Goal: Transaction & Acquisition: Purchase product/service

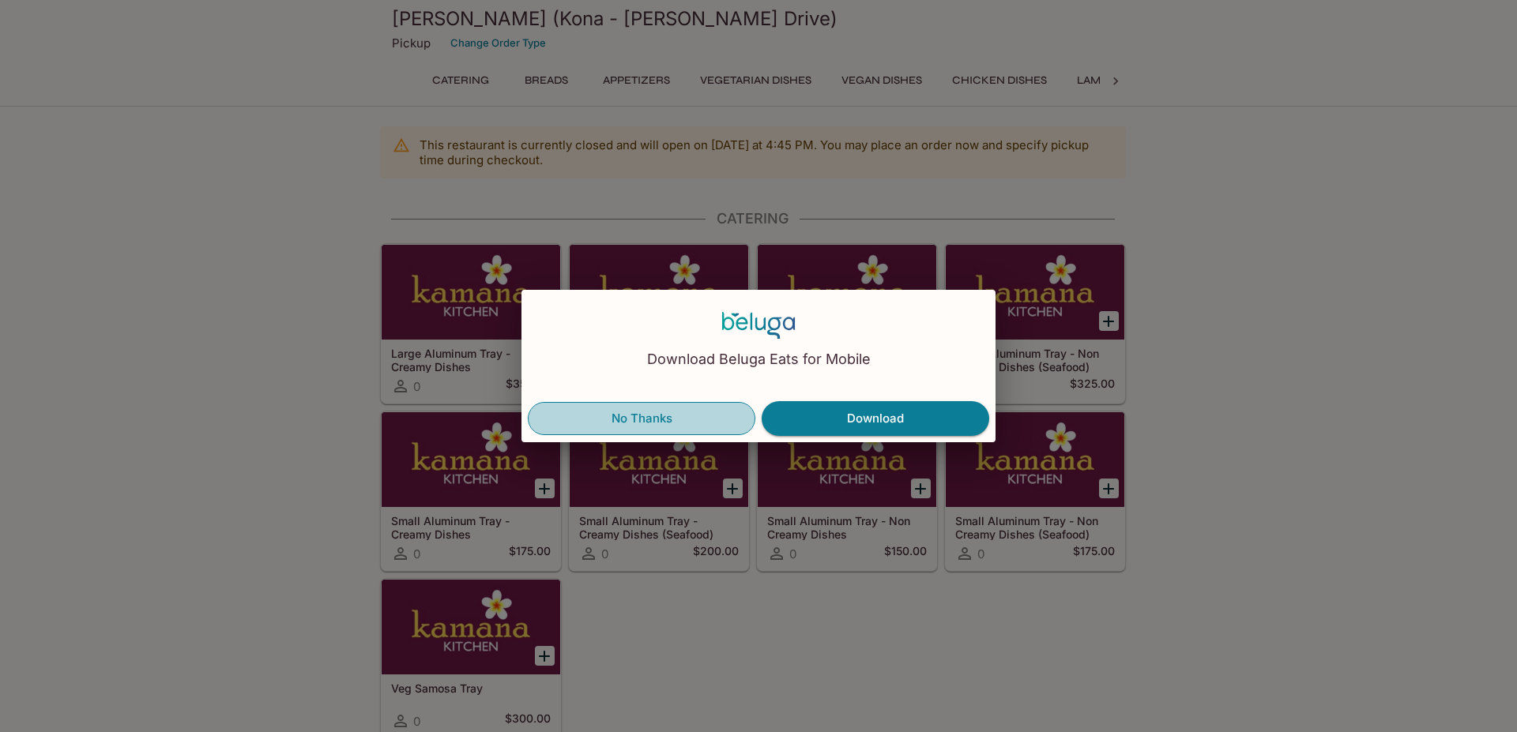
click at [692, 407] on button "No Thanks" at bounding box center [642, 418] width 228 height 33
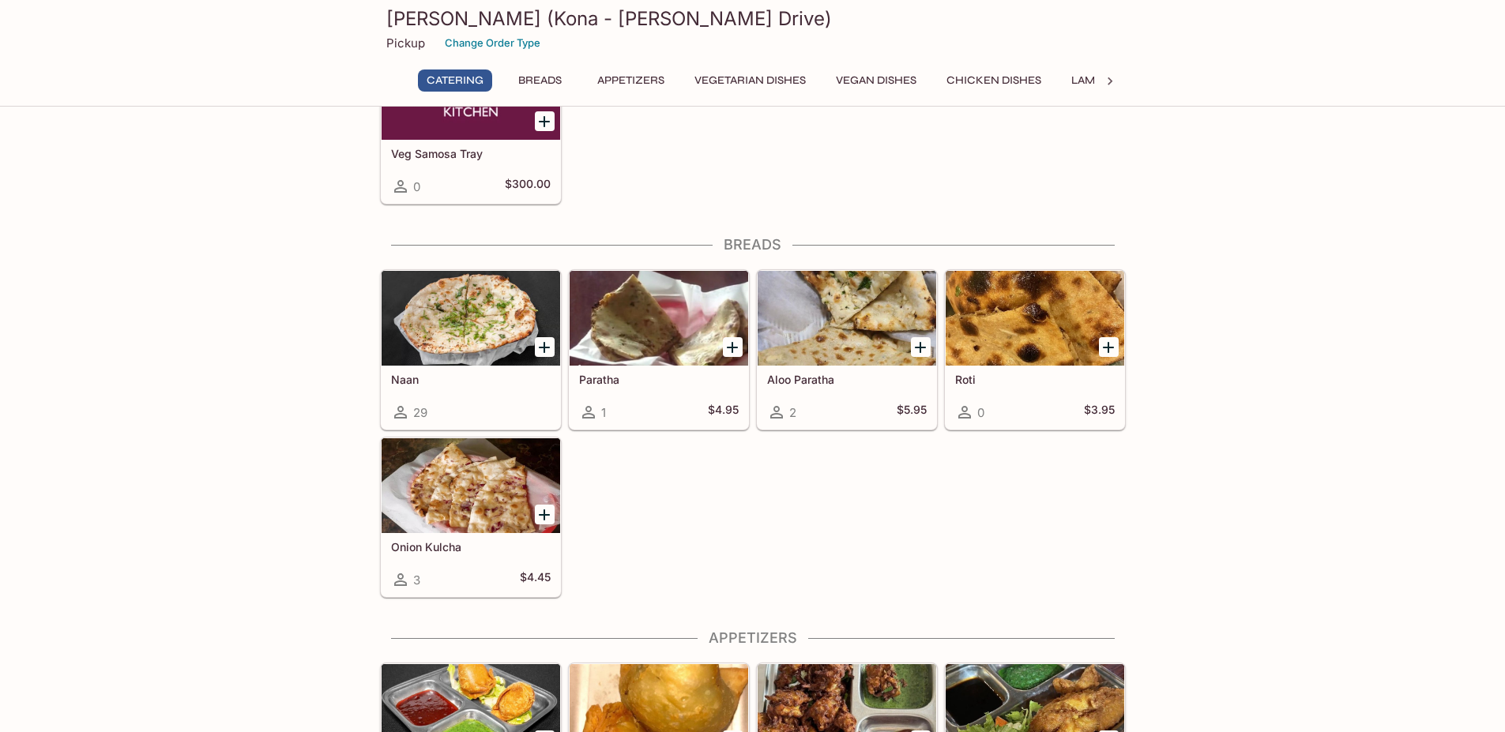
scroll to position [569, 0]
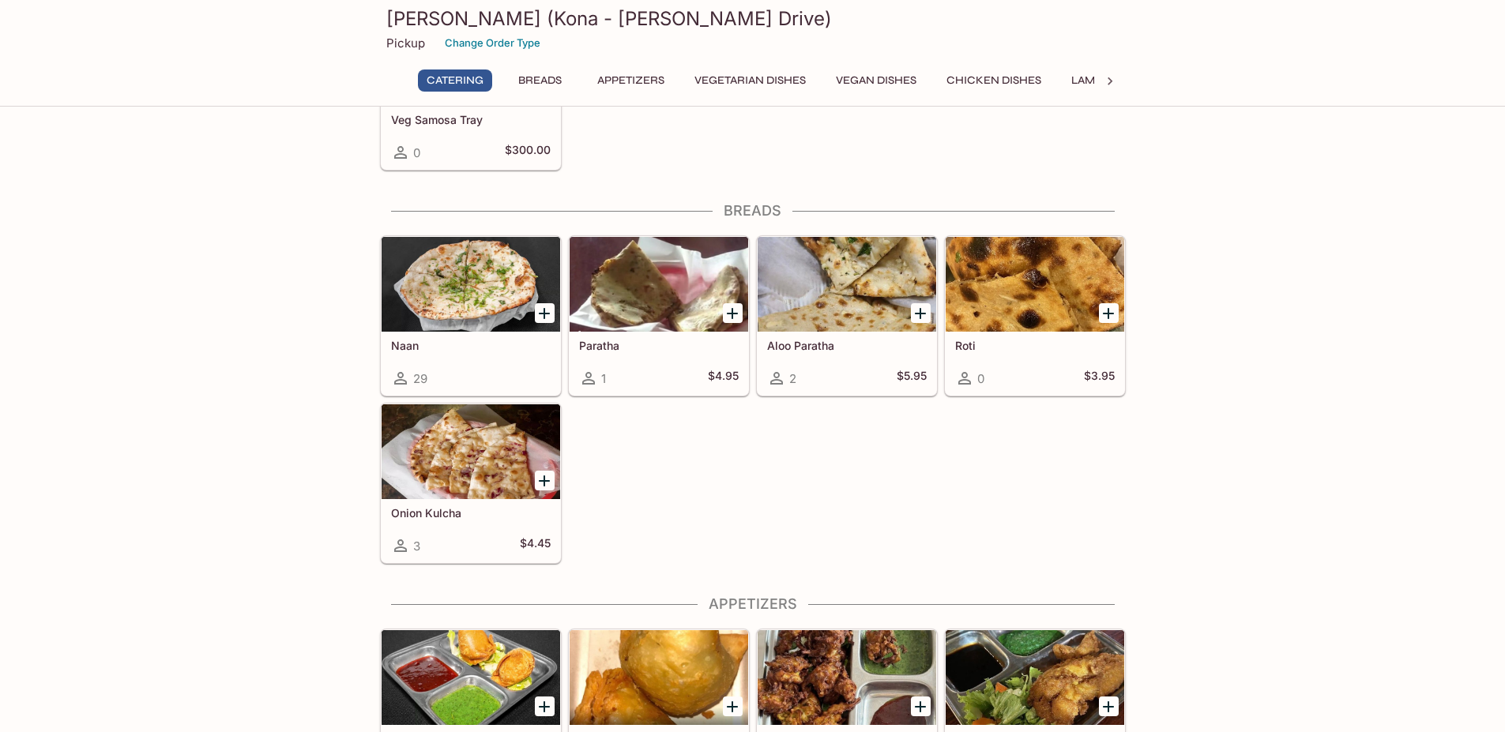
click at [543, 316] on icon "Add Naan" at bounding box center [544, 313] width 19 height 19
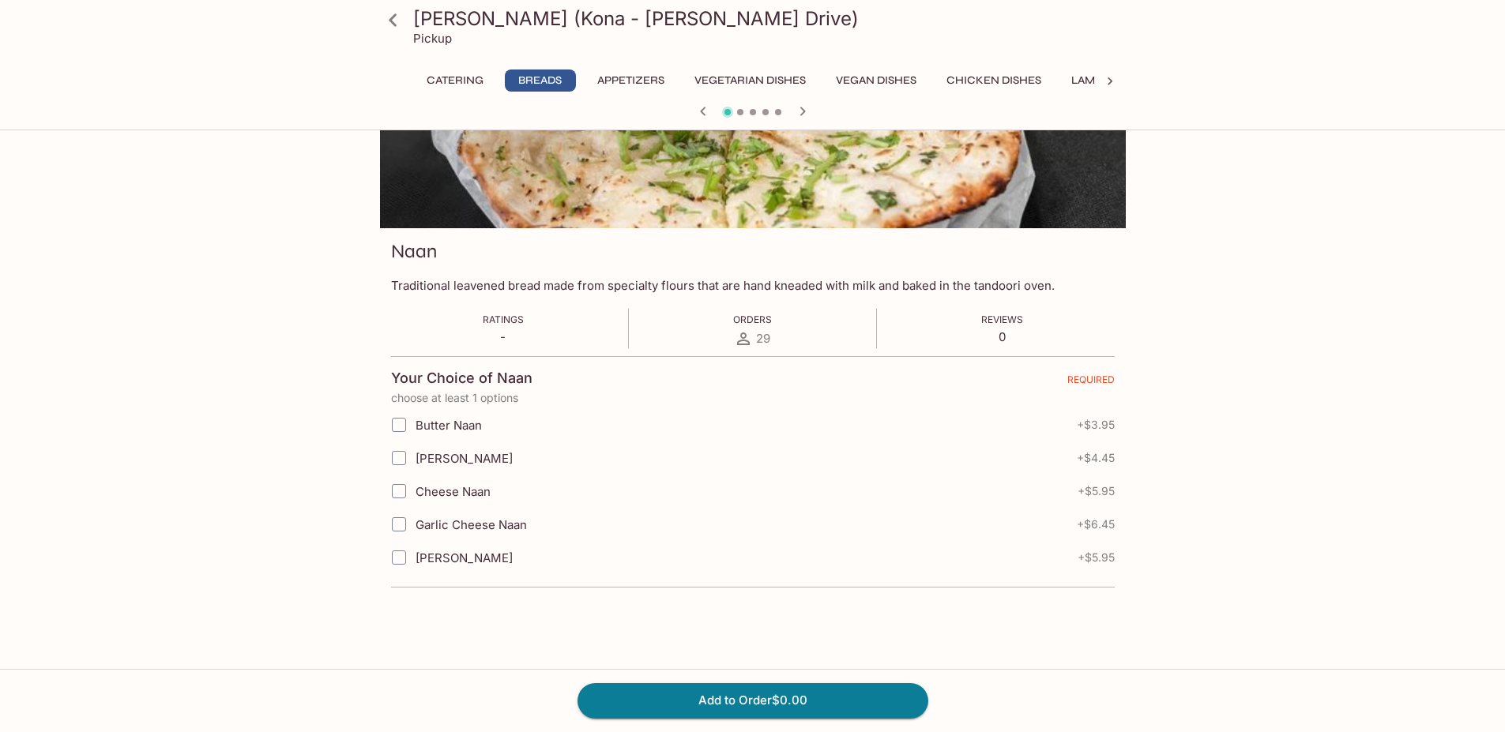
scroll to position [137, 0]
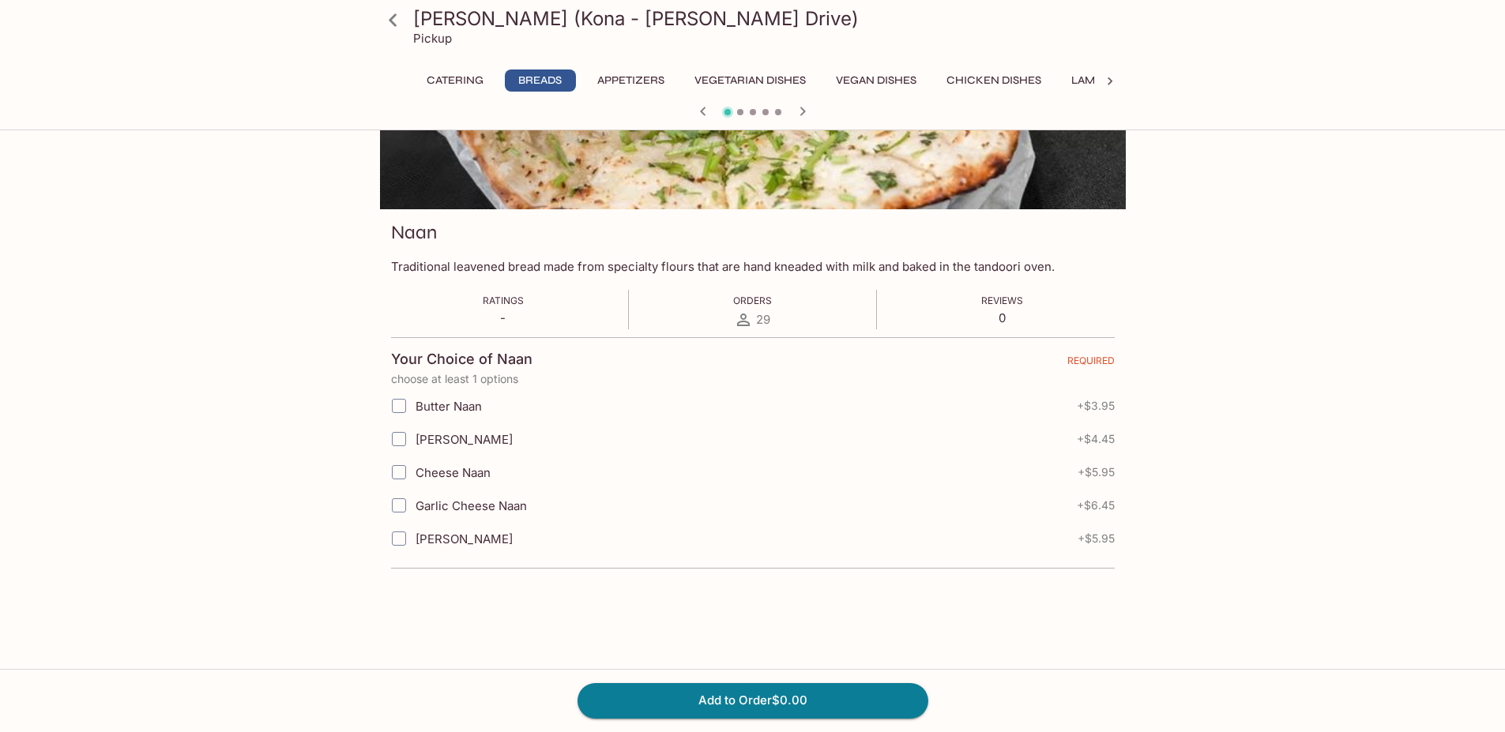
click at [463, 406] on span "Butter Naan" at bounding box center [449, 406] width 66 height 15
click at [415, 406] on input "Butter Naan" at bounding box center [399, 406] width 32 height 32
checkbox input "true"
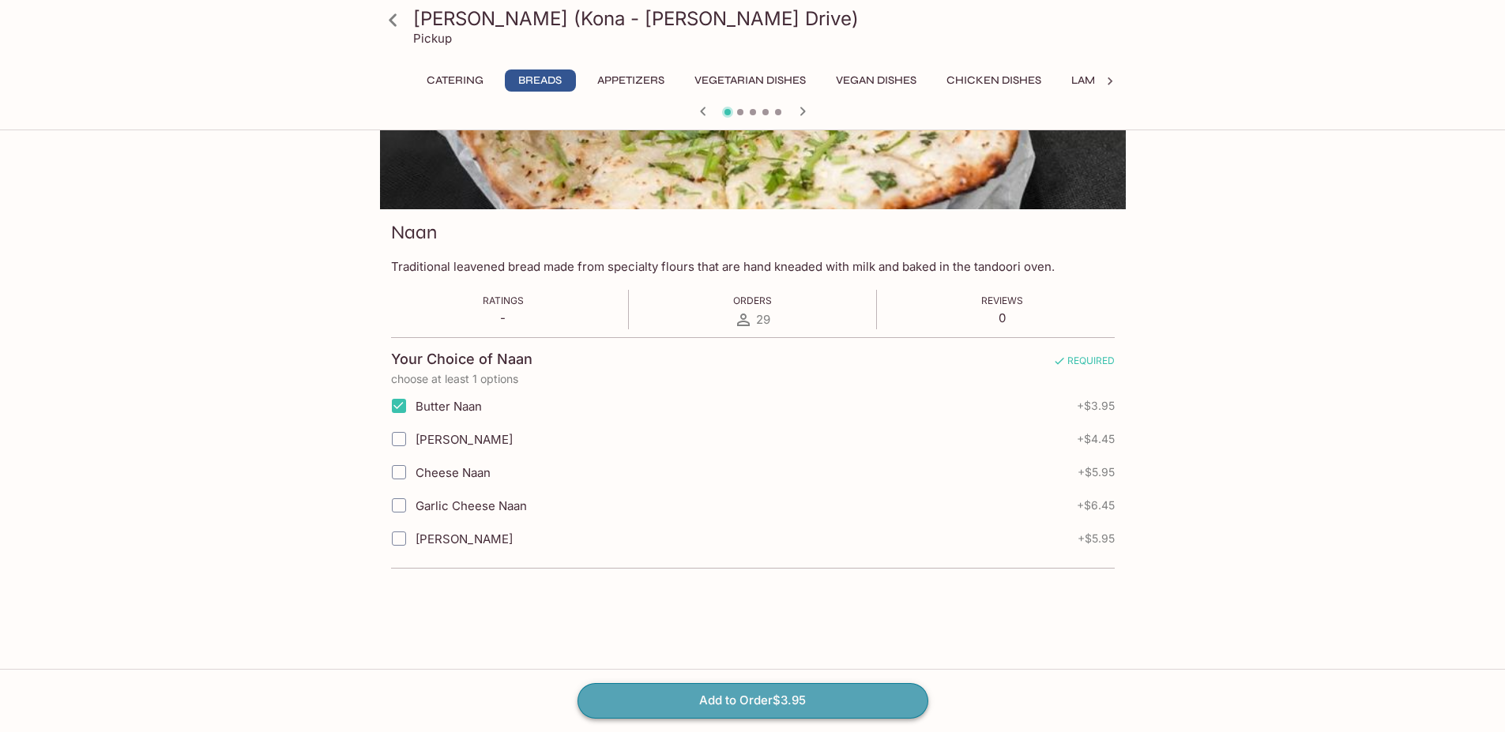
click at [641, 699] on button "Add to Order $3.95" at bounding box center [753, 700] width 351 height 35
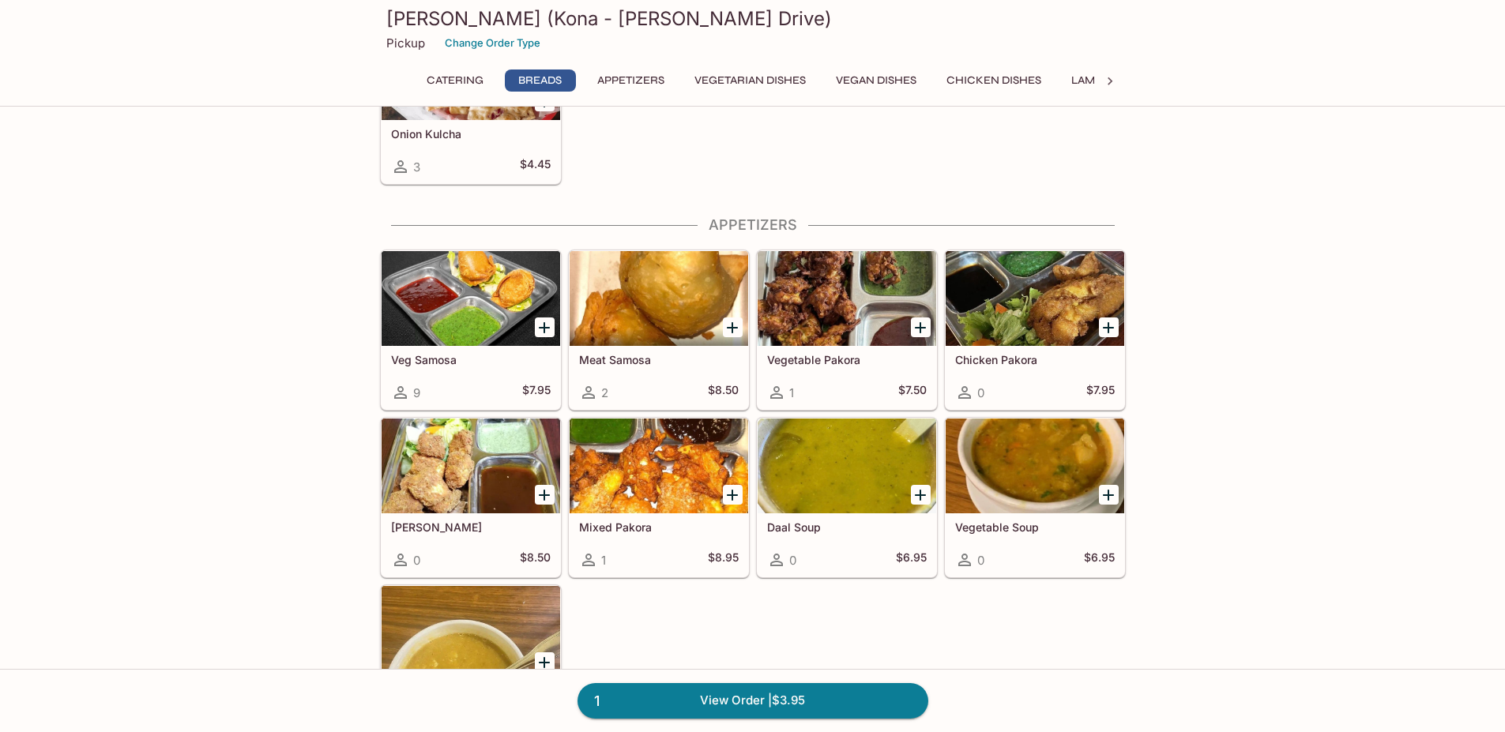
scroll to position [1043, 0]
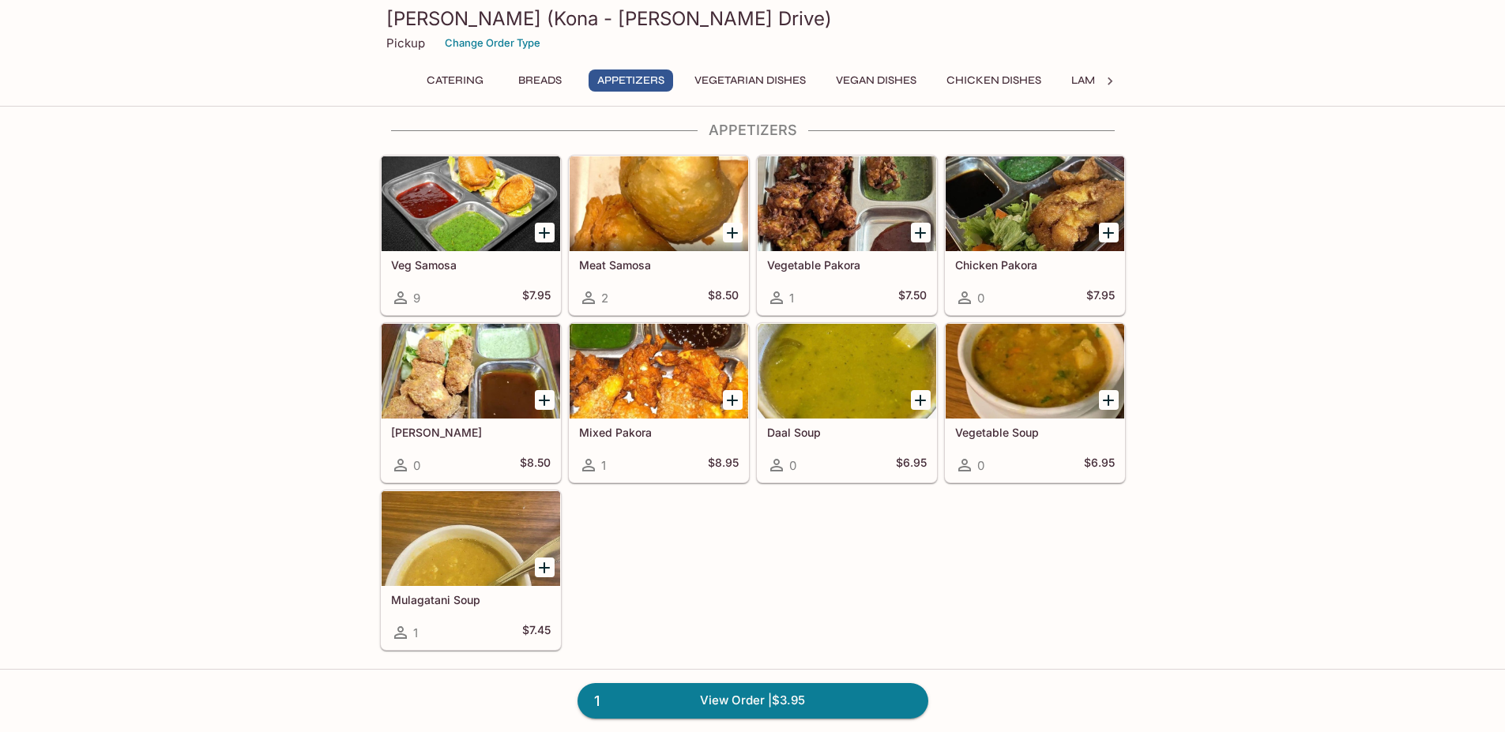
click at [544, 239] on icon "Add Veg Samosa" at bounding box center [544, 233] width 19 height 19
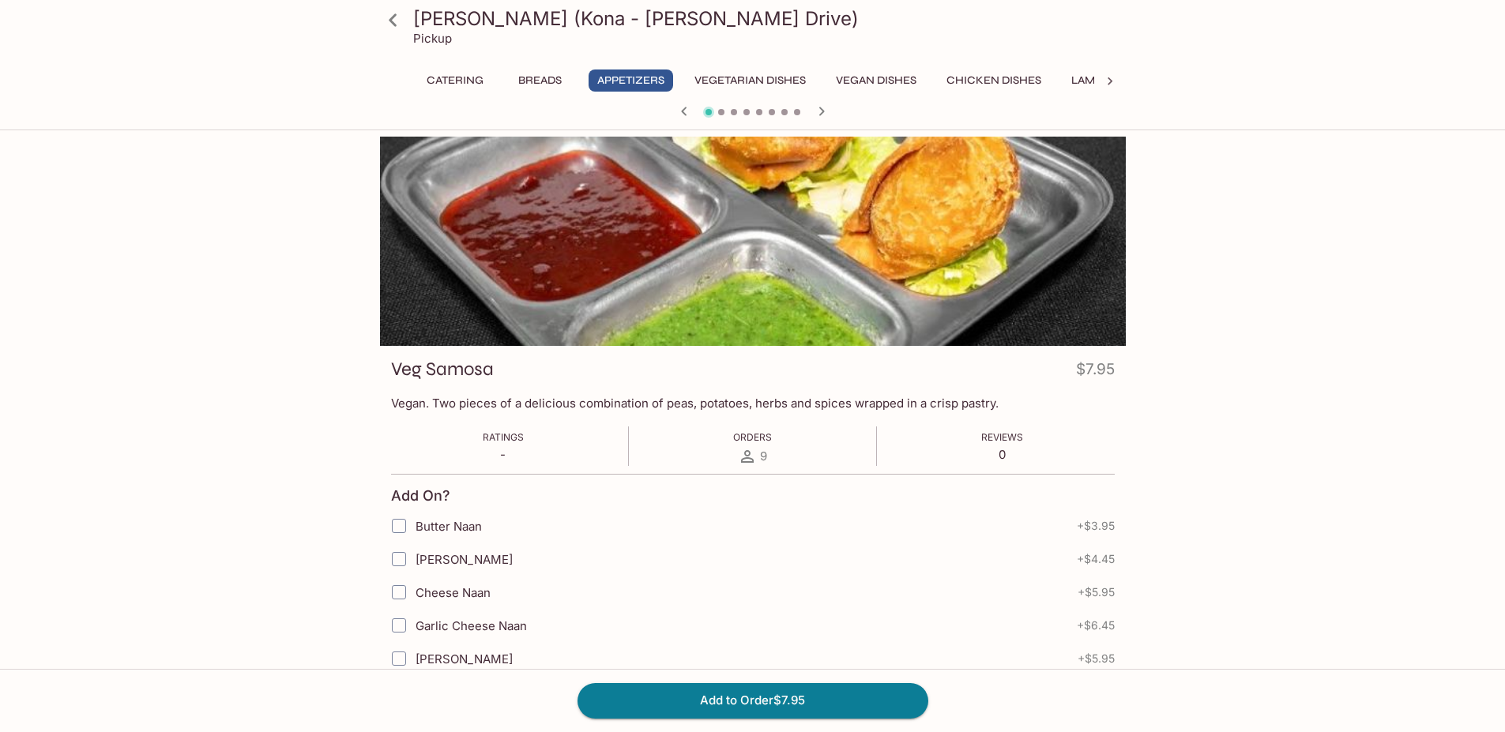
scroll to position [95, 0]
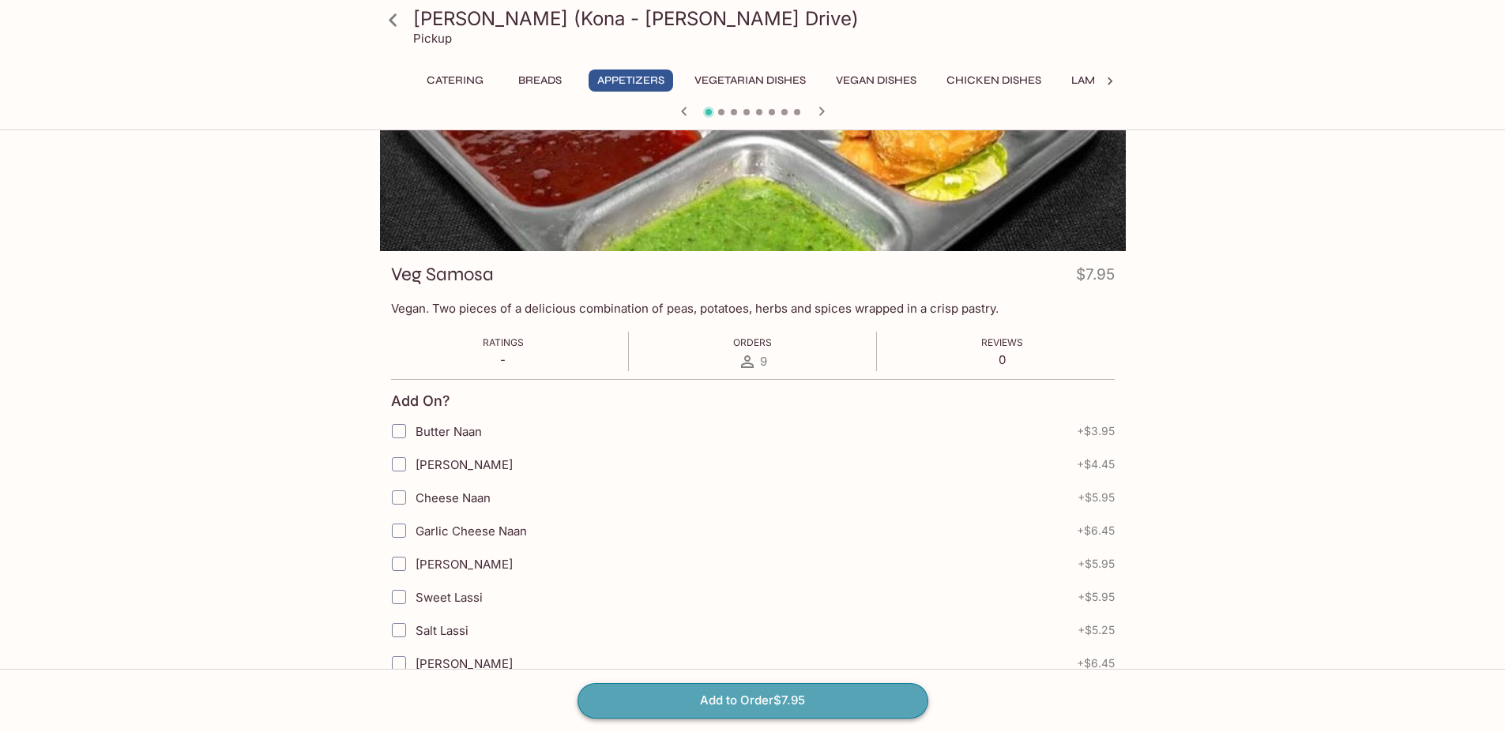
click at [732, 706] on button "Add to Order $7.95" at bounding box center [753, 700] width 351 height 35
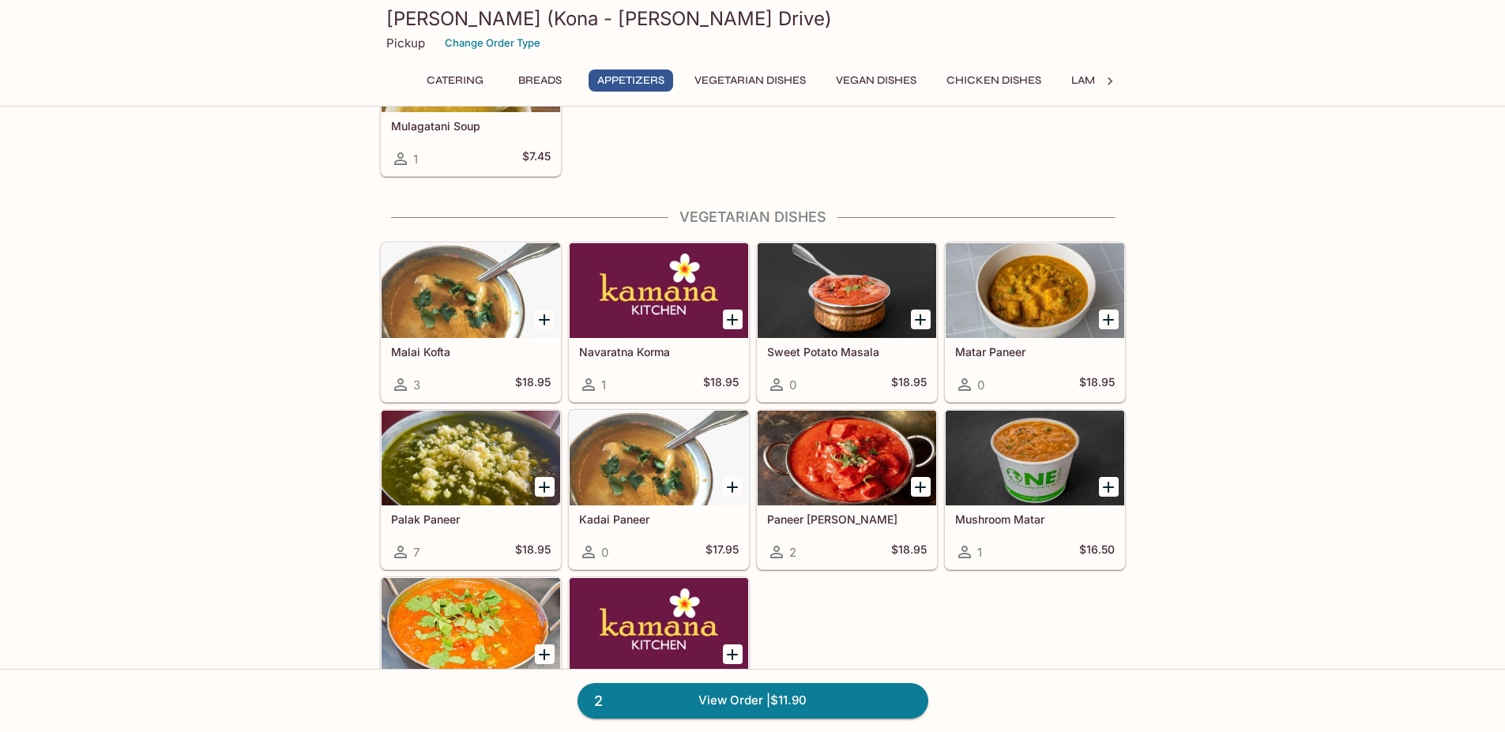
scroll to position [1612, 0]
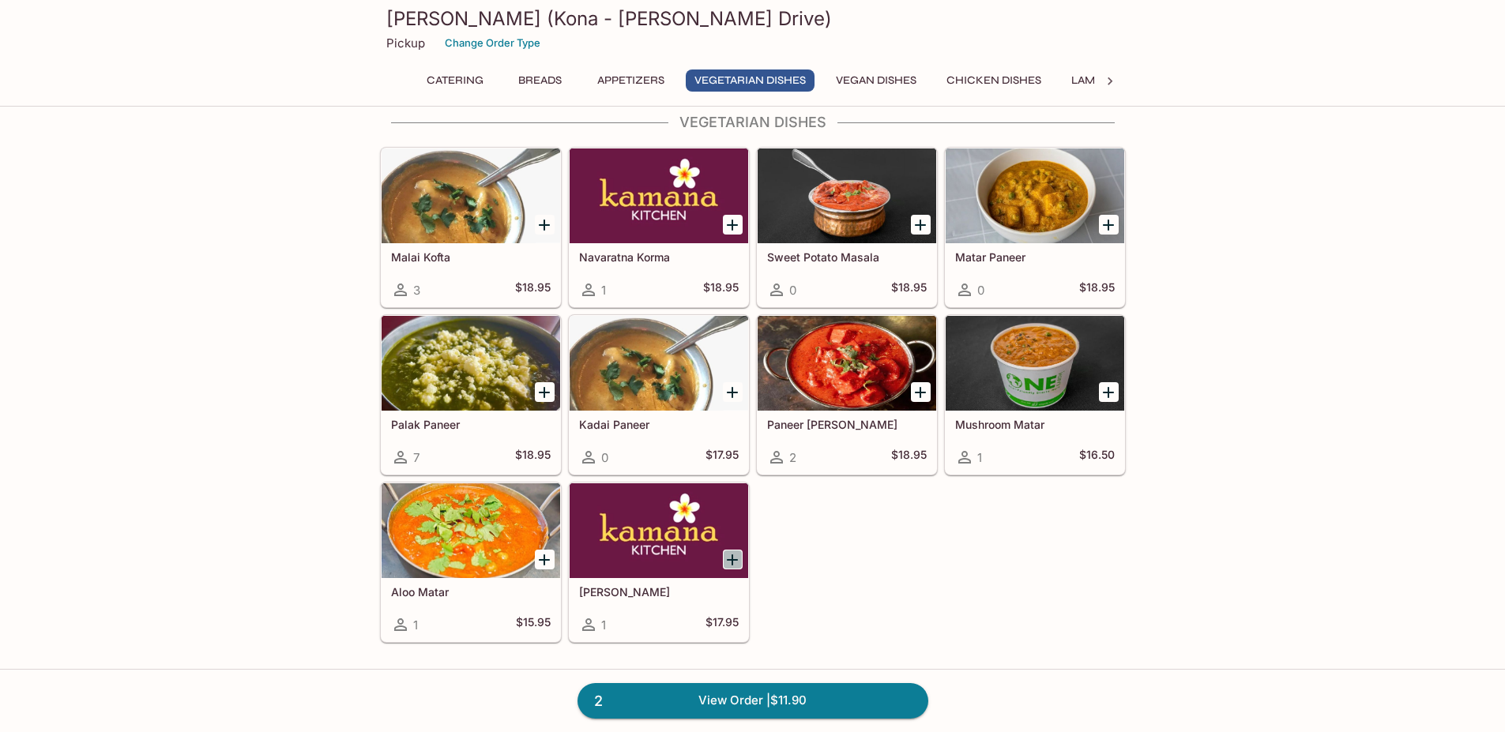
click at [732, 559] on icon "Add Daal Makhni" at bounding box center [732, 560] width 11 height 11
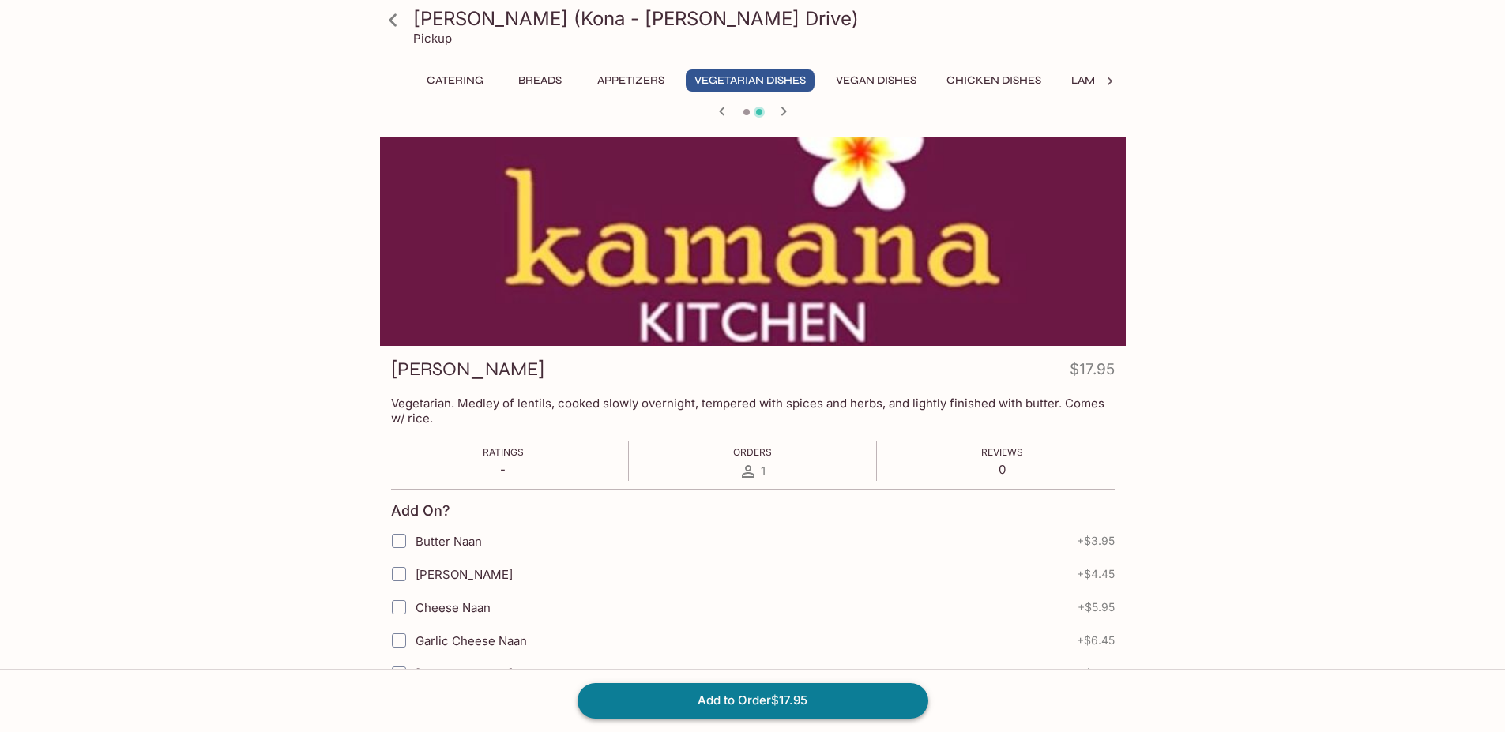
click at [735, 708] on button "Add to Order $17.95" at bounding box center [753, 700] width 351 height 35
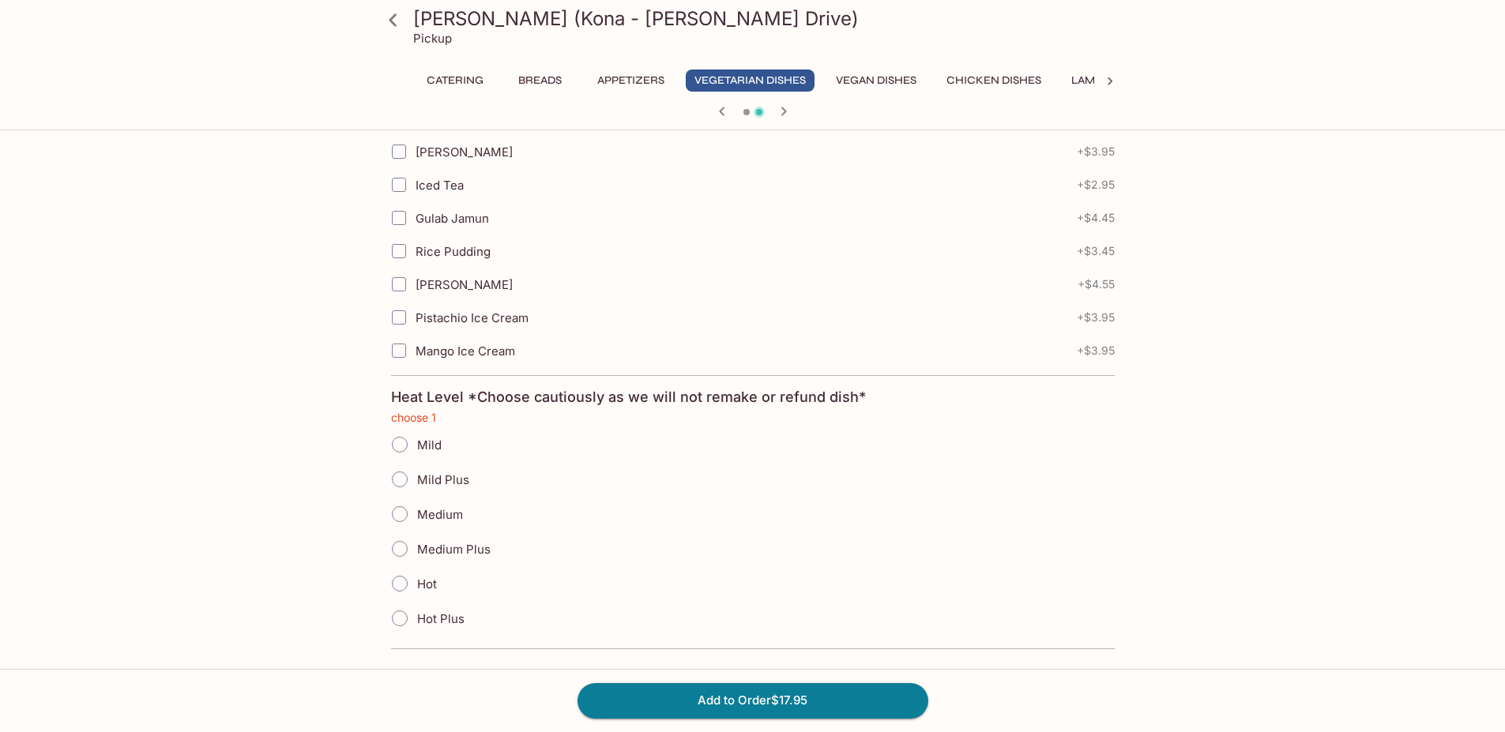
scroll to position [692, 0]
click at [433, 439] on span "Mild" at bounding box center [429, 441] width 24 height 15
click at [416, 439] on input "Mild" at bounding box center [399, 440] width 33 height 33
radio input "true"
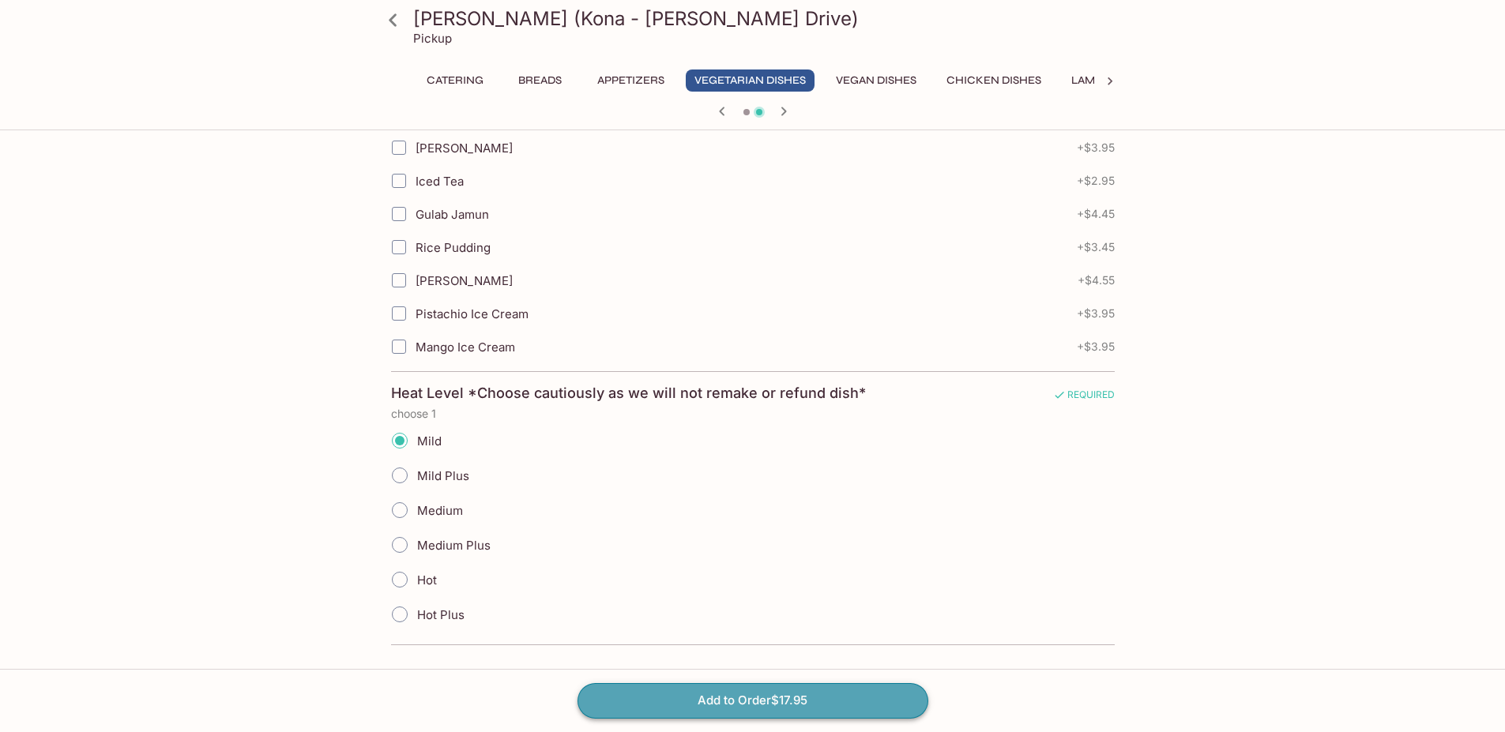
click at [638, 699] on button "Add to Order $17.95" at bounding box center [753, 700] width 351 height 35
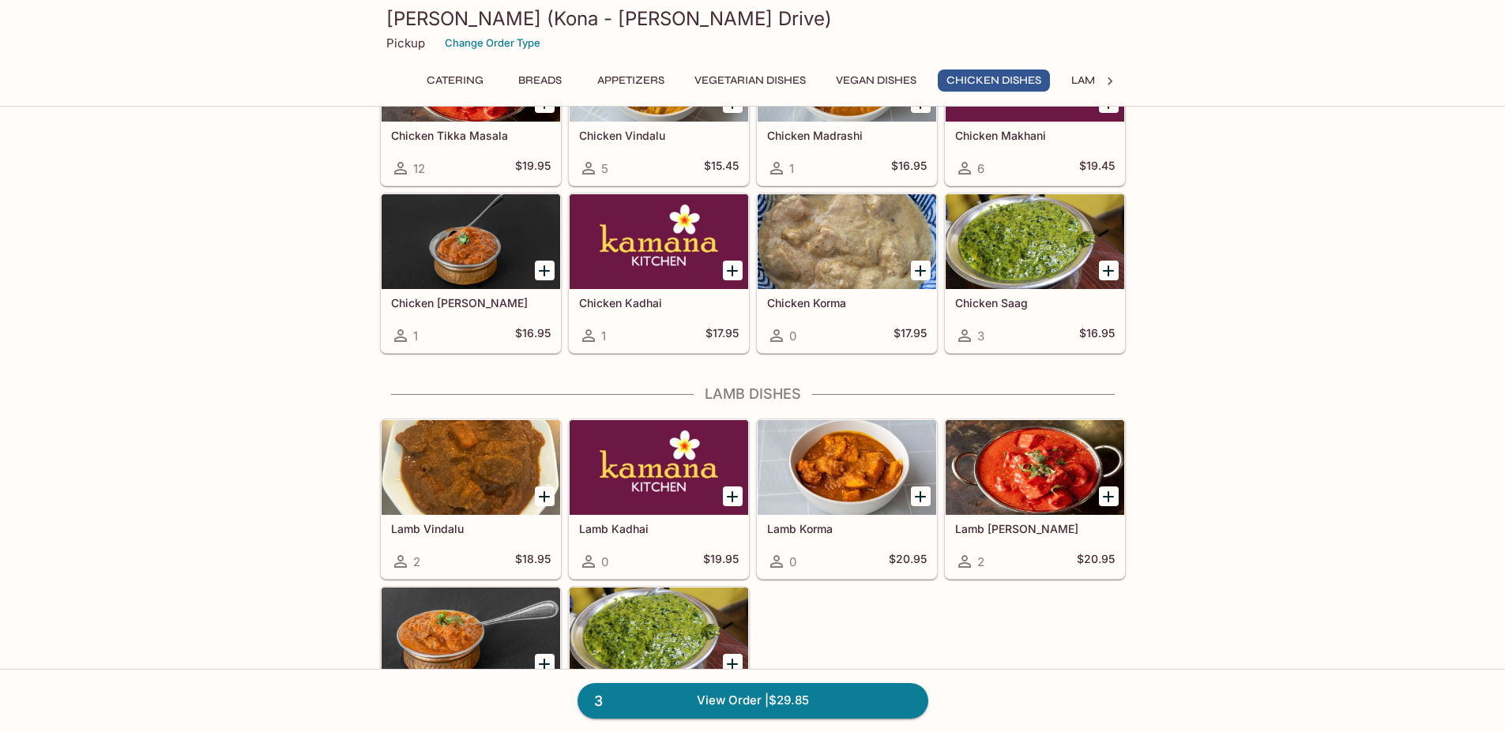
scroll to position [2654, 0]
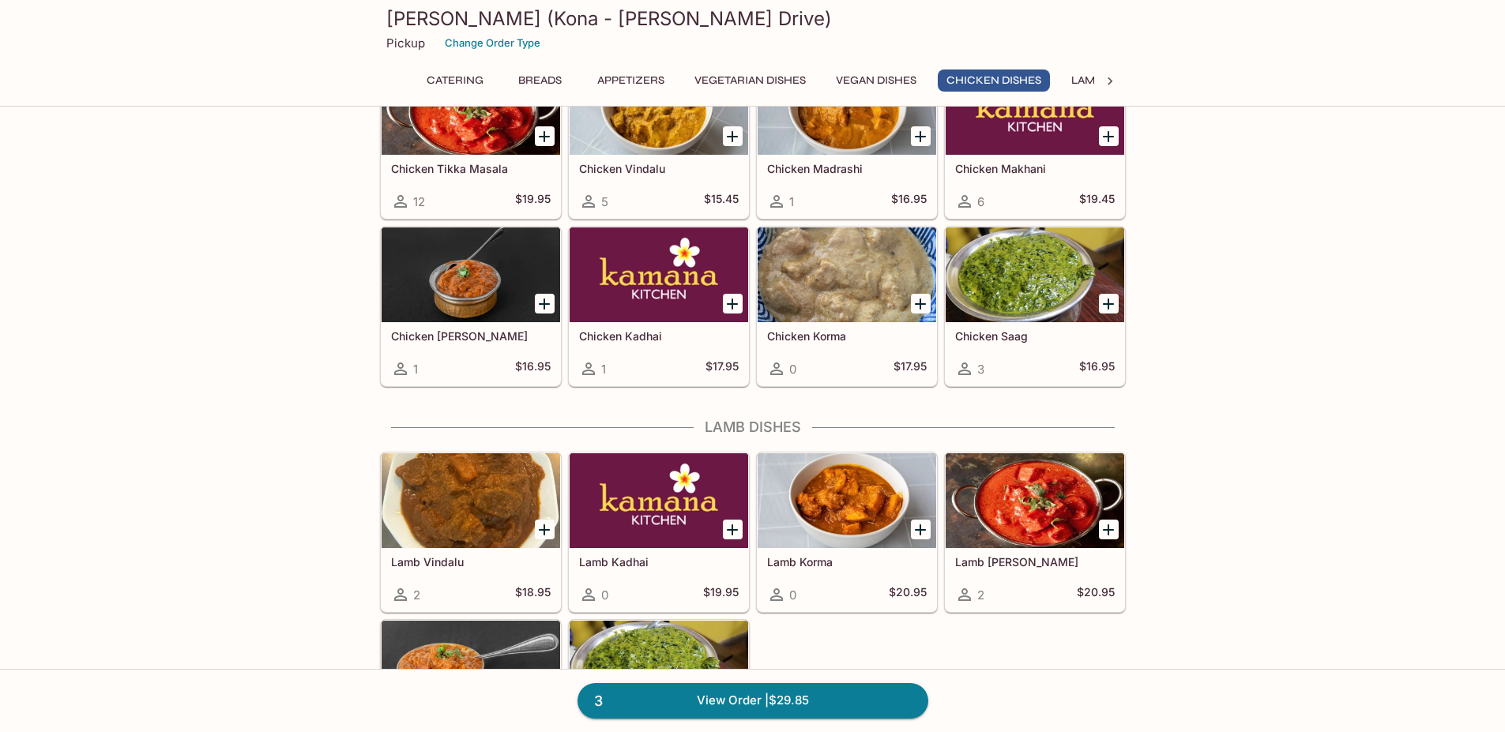
click at [914, 304] on icon "Add Chicken Korma" at bounding box center [920, 304] width 19 height 19
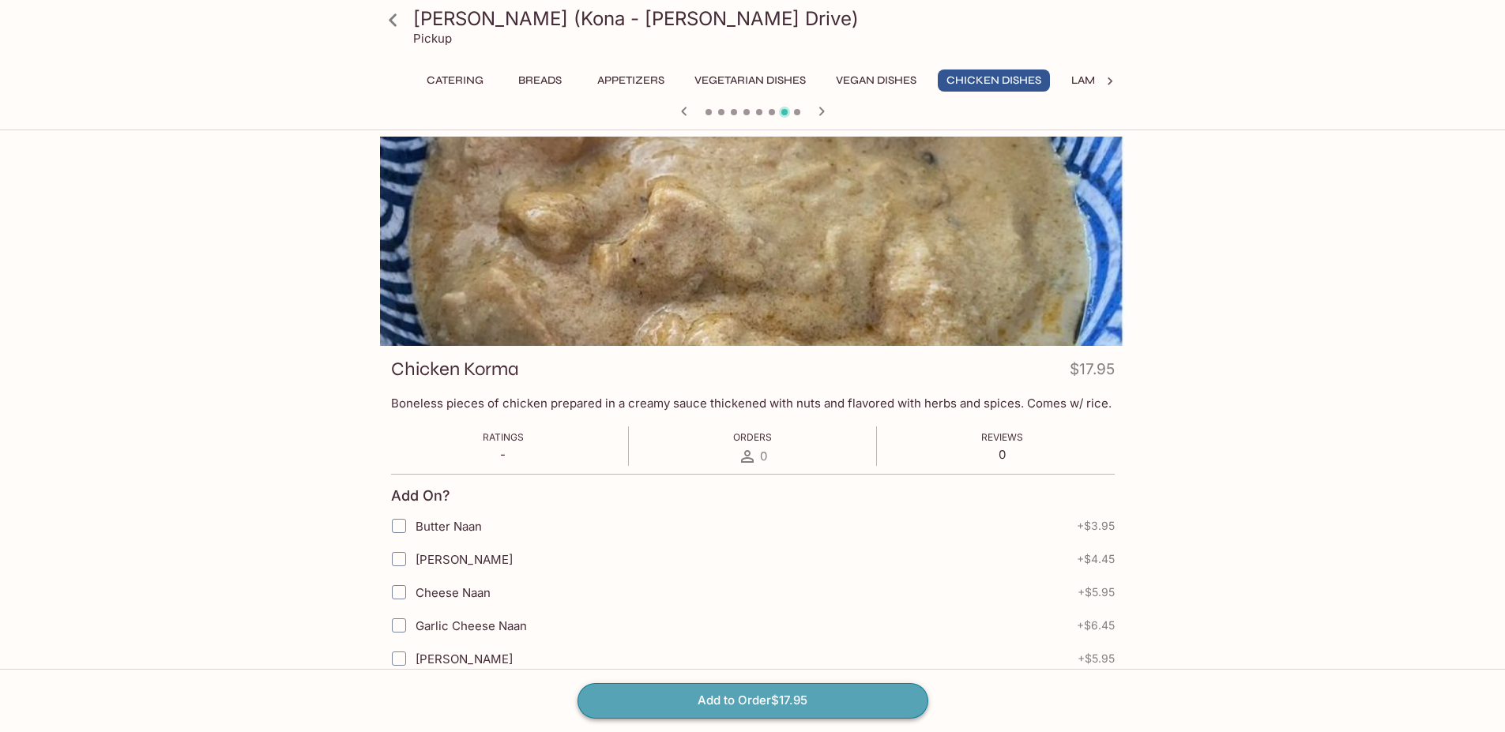
click at [777, 701] on button "Add to Order $17.95" at bounding box center [753, 700] width 351 height 35
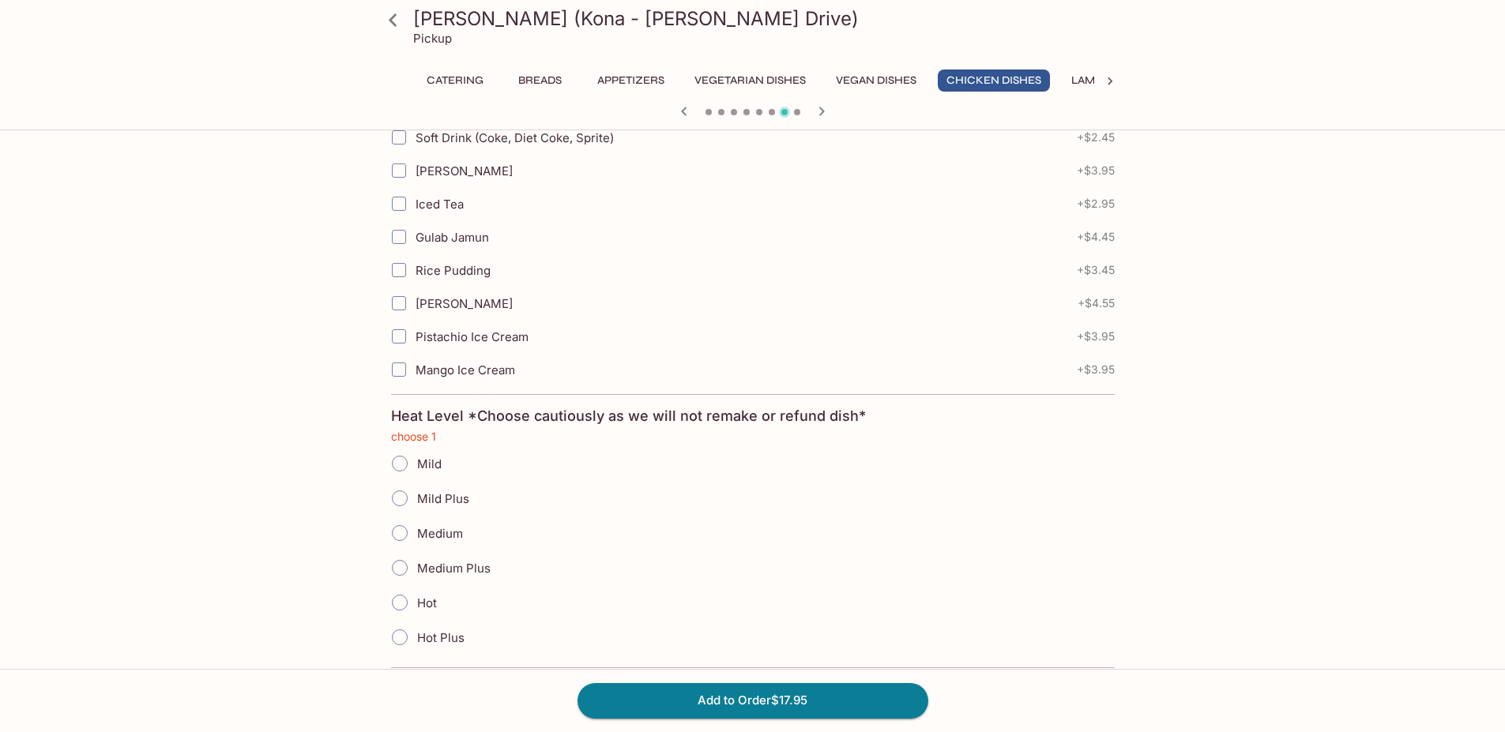
scroll to position [677, 0]
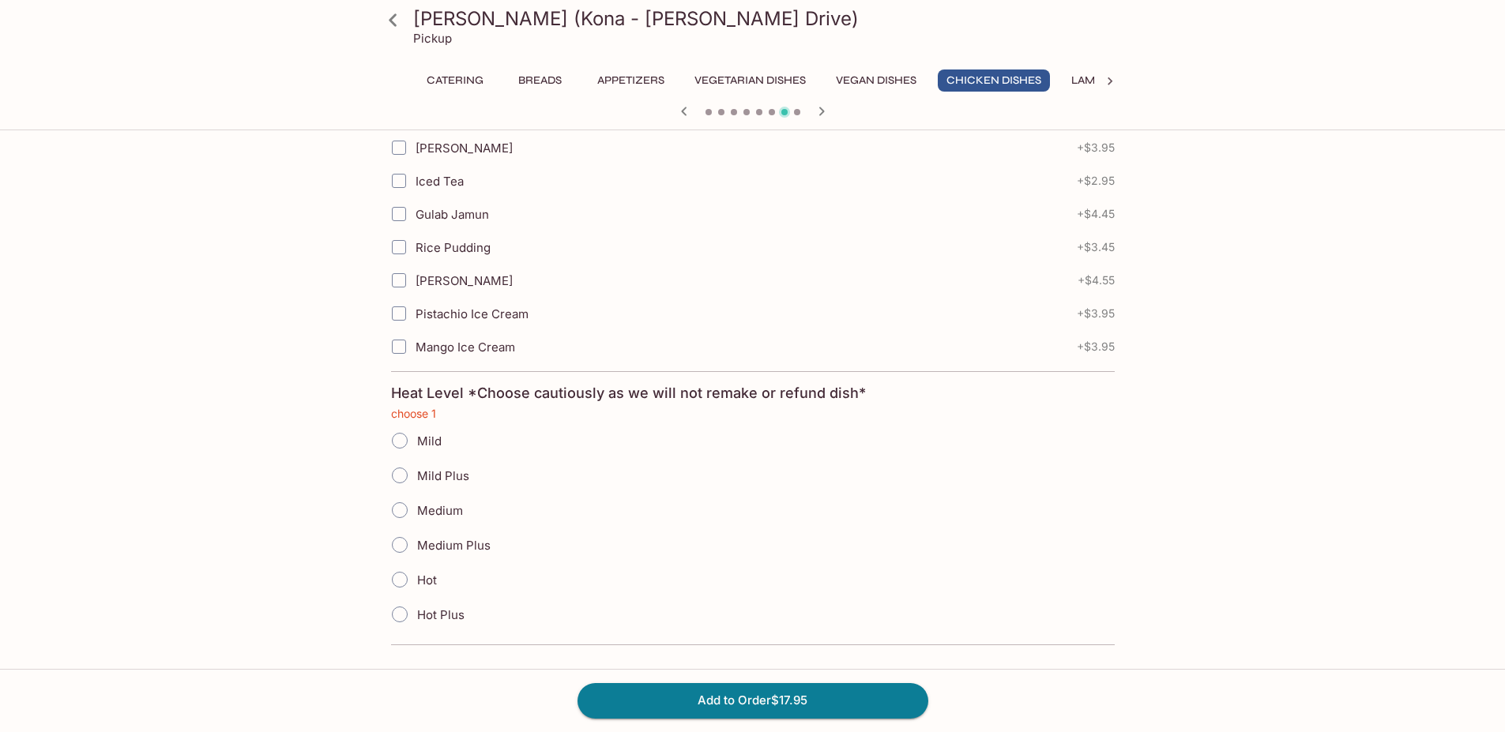
click at [433, 438] on span "Mild" at bounding box center [429, 441] width 24 height 15
click at [416, 438] on input "Mild" at bounding box center [399, 440] width 33 height 33
radio input "true"
click at [682, 690] on button "Add to Order $17.95" at bounding box center [753, 700] width 351 height 35
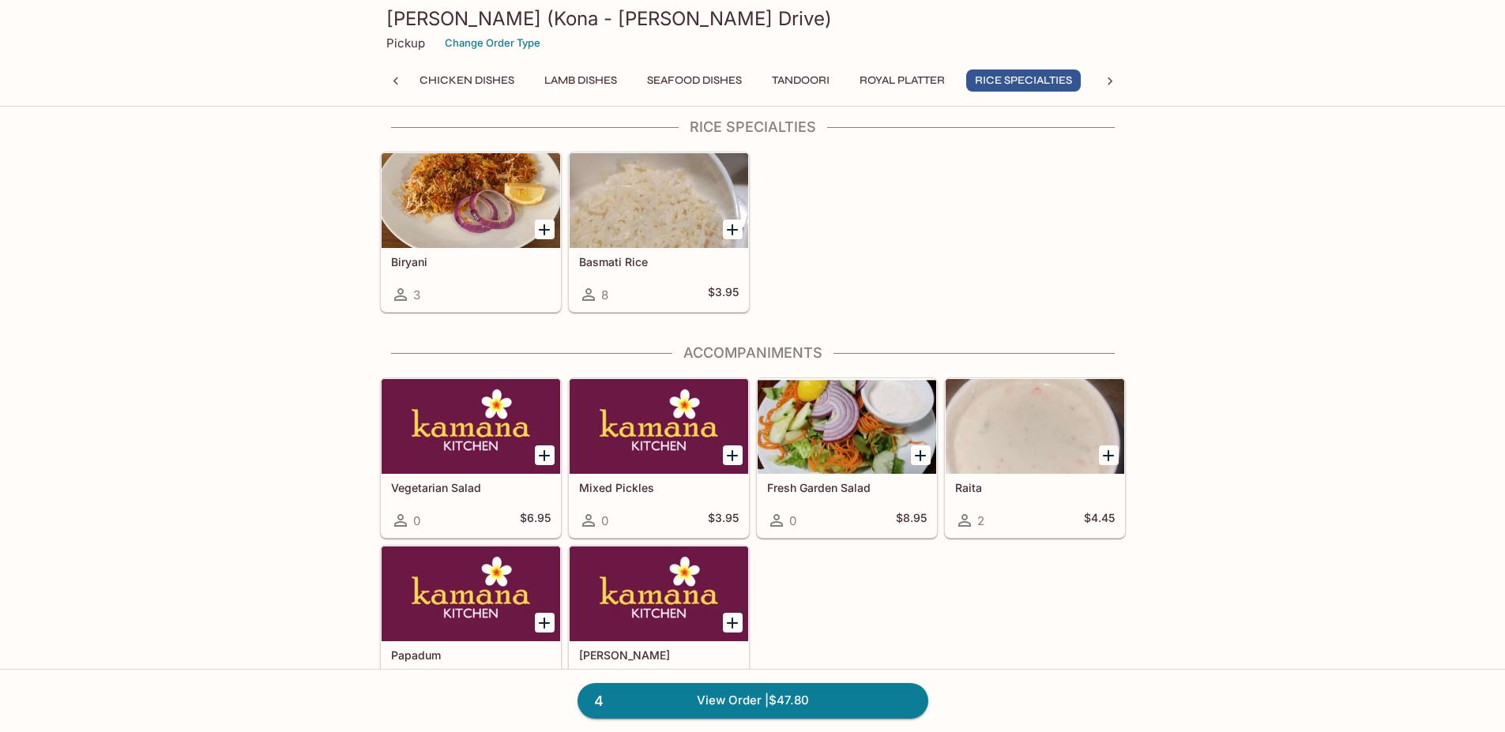
scroll to position [4266, 0]
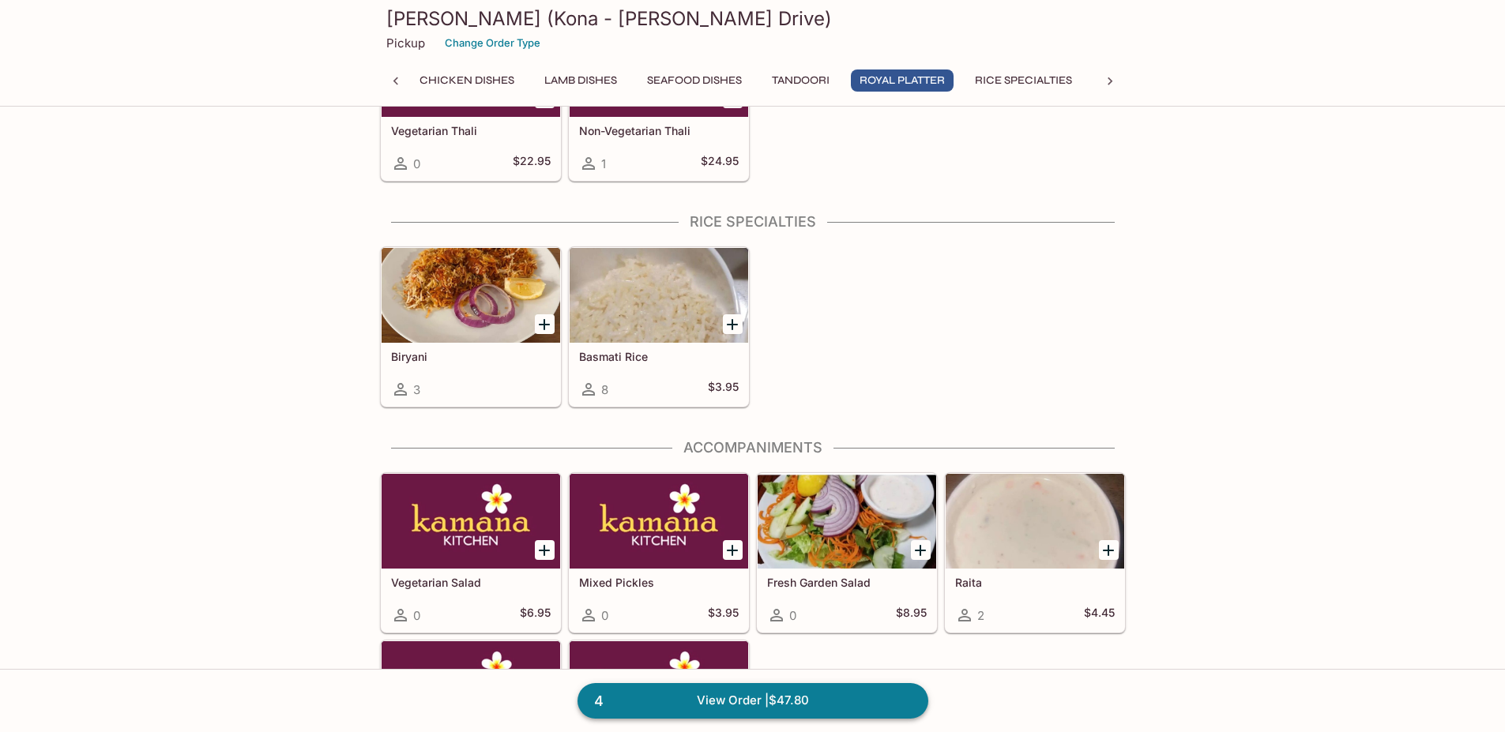
click at [754, 688] on link "4 View Order | $47.80" at bounding box center [753, 700] width 351 height 35
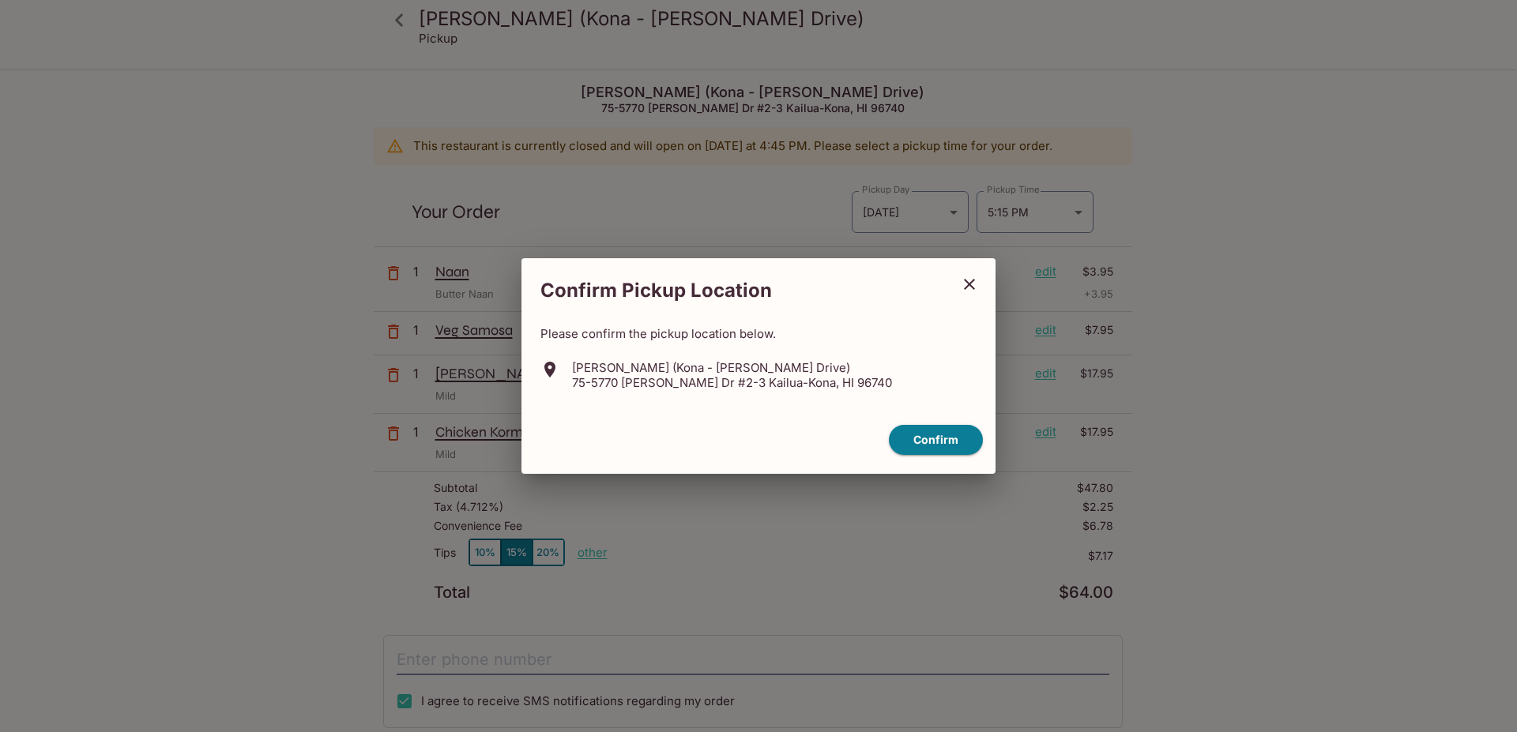
click at [973, 280] on icon "close" at bounding box center [969, 284] width 11 height 11
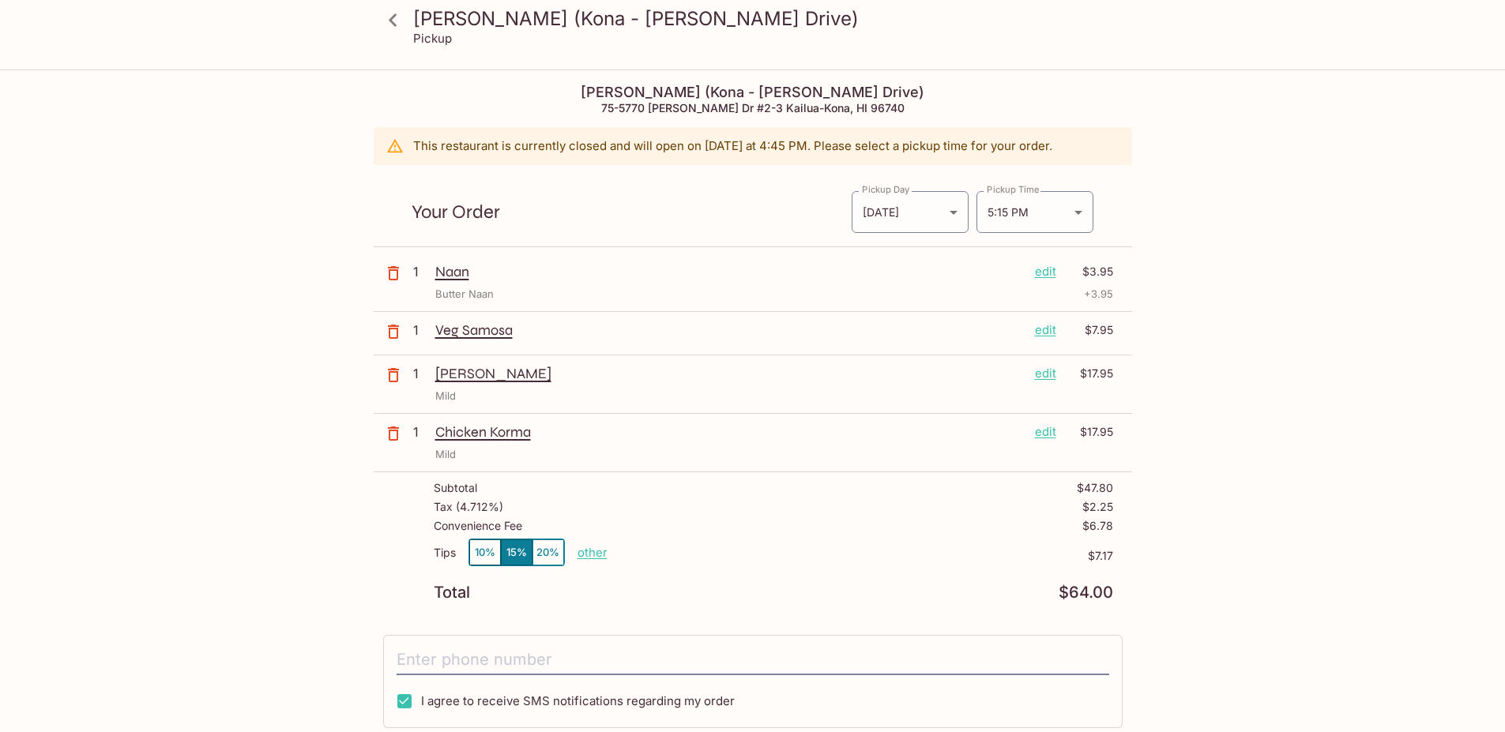
click at [400, 27] on icon at bounding box center [393, 20] width 28 height 28
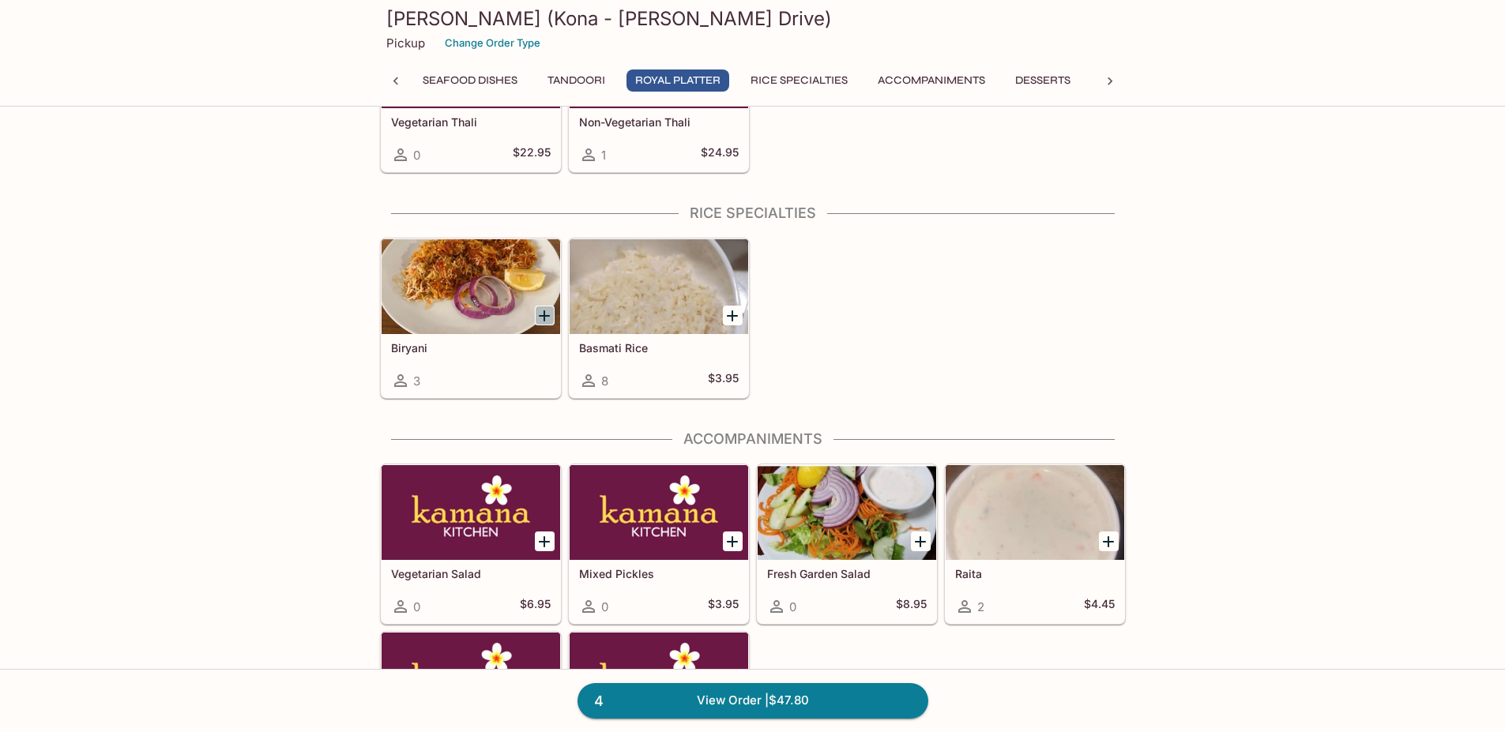
click at [548, 318] on icon "Add Biryani" at bounding box center [544, 316] width 19 height 19
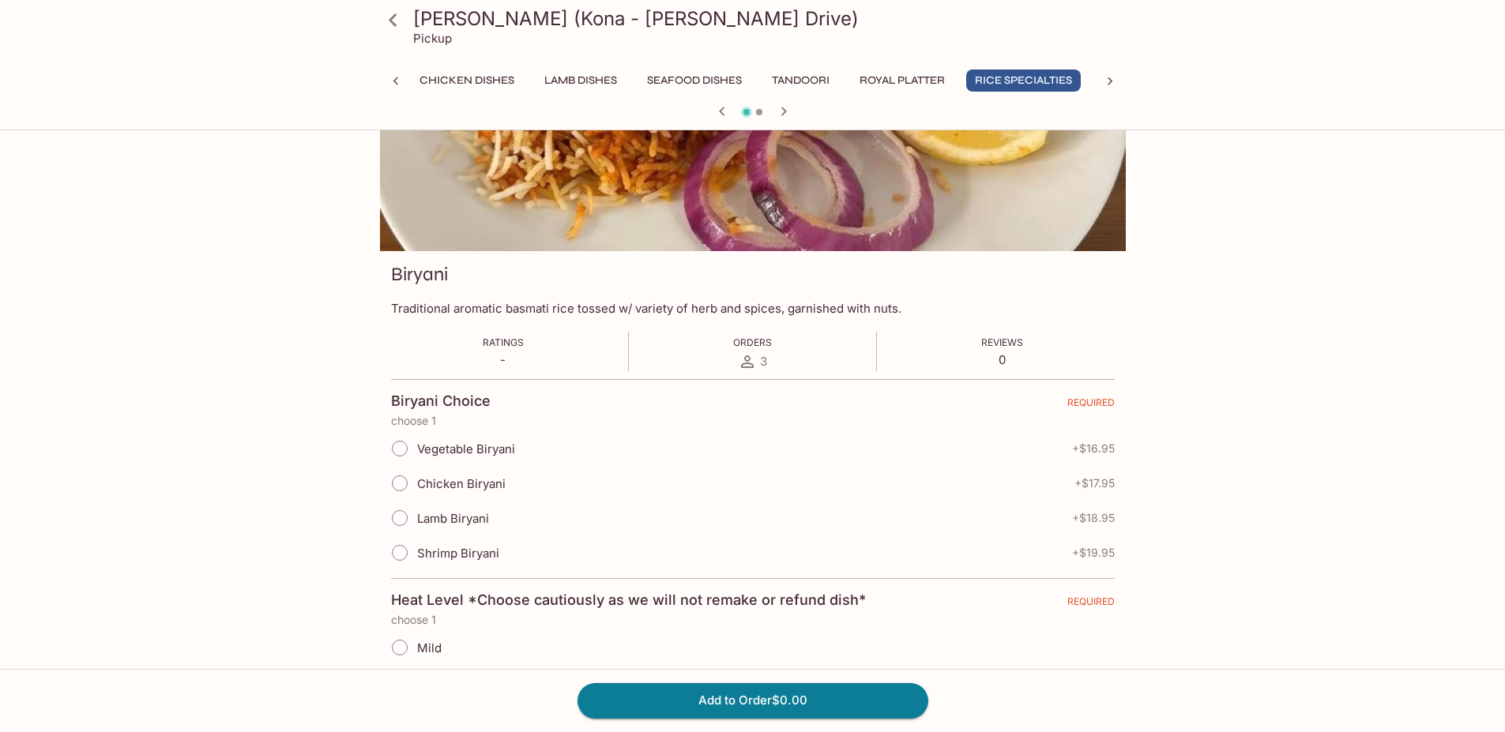
click at [500, 442] on span "Vegetable Biryani" at bounding box center [466, 449] width 98 height 15
click at [416, 441] on input "Vegetable Biryani" at bounding box center [399, 448] width 33 height 33
radio input "true"
click at [743, 687] on button "Add to Order $16.95" at bounding box center [753, 700] width 351 height 35
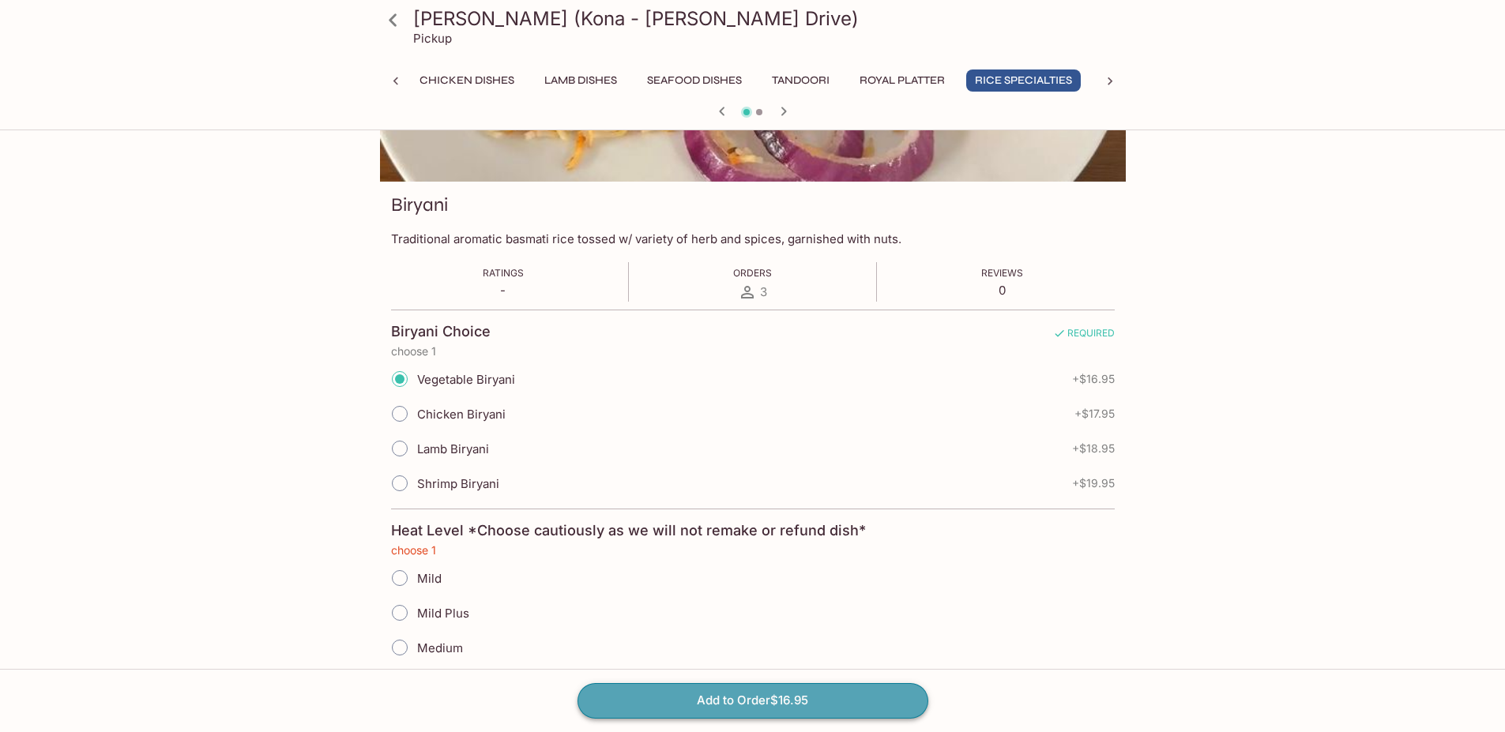
click at [804, 707] on button "Add to Order $16.95" at bounding box center [753, 700] width 351 height 35
click at [421, 578] on span "Mild" at bounding box center [429, 578] width 24 height 15
click at [416, 578] on input "Mild" at bounding box center [399, 578] width 33 height 33
radio input "true"
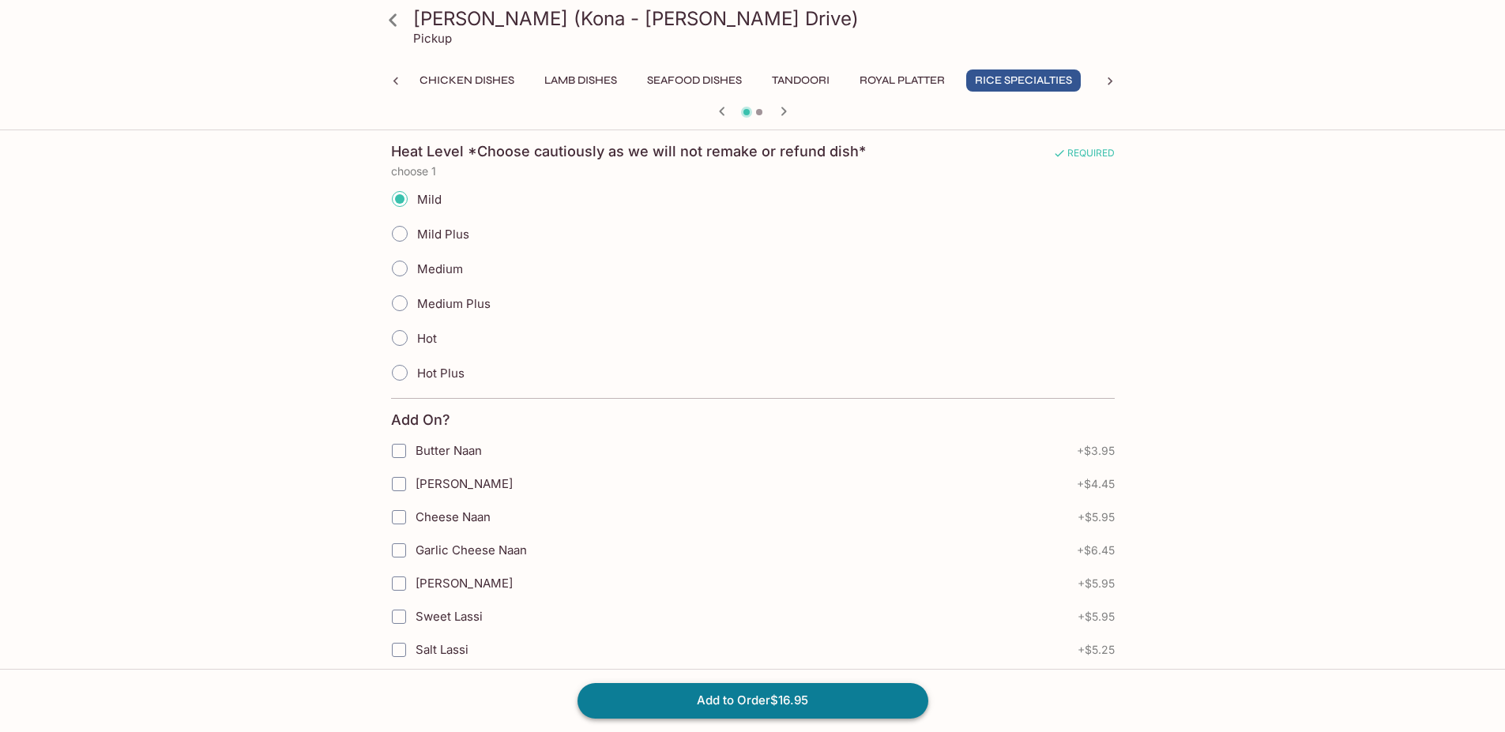
click at [742, 699] on button "Add to Order $16.95" at bounding box center [753, 700] width 351 height 35
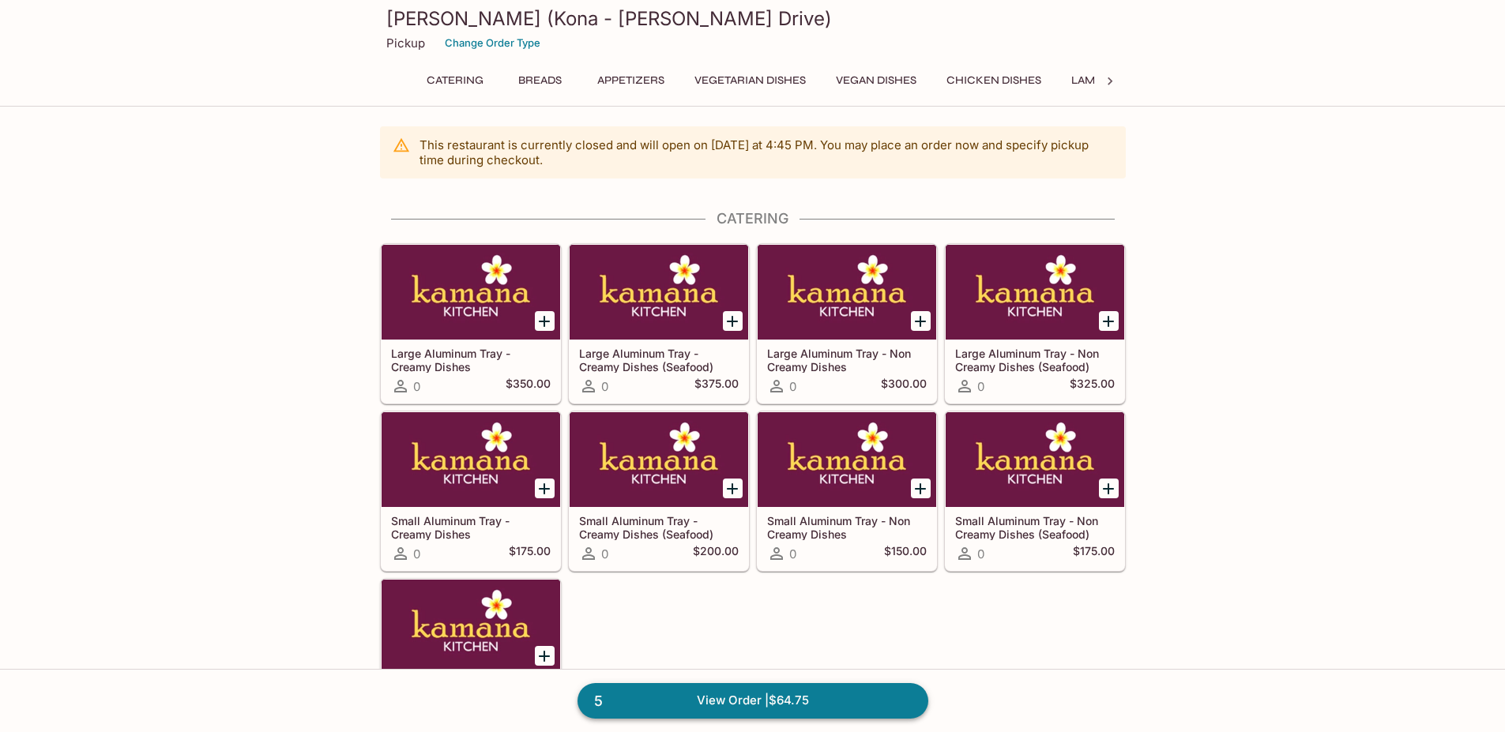
click at [729, 693] on link "5 View Order | $64.75" at bounding box center [753, 700] width 351 height 35
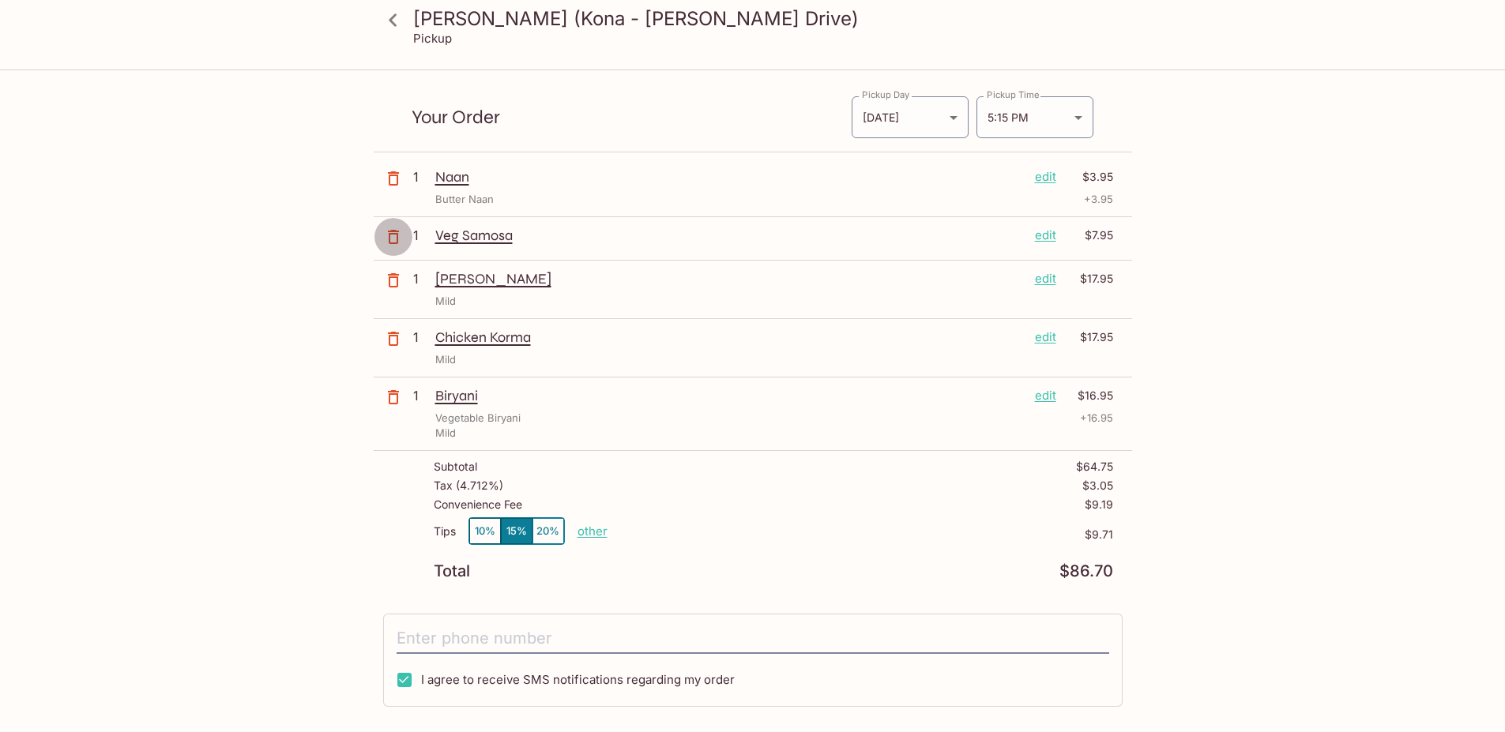
click at [395, 234] on icon "button" at bounding box center [393, 237] width 11 height 14
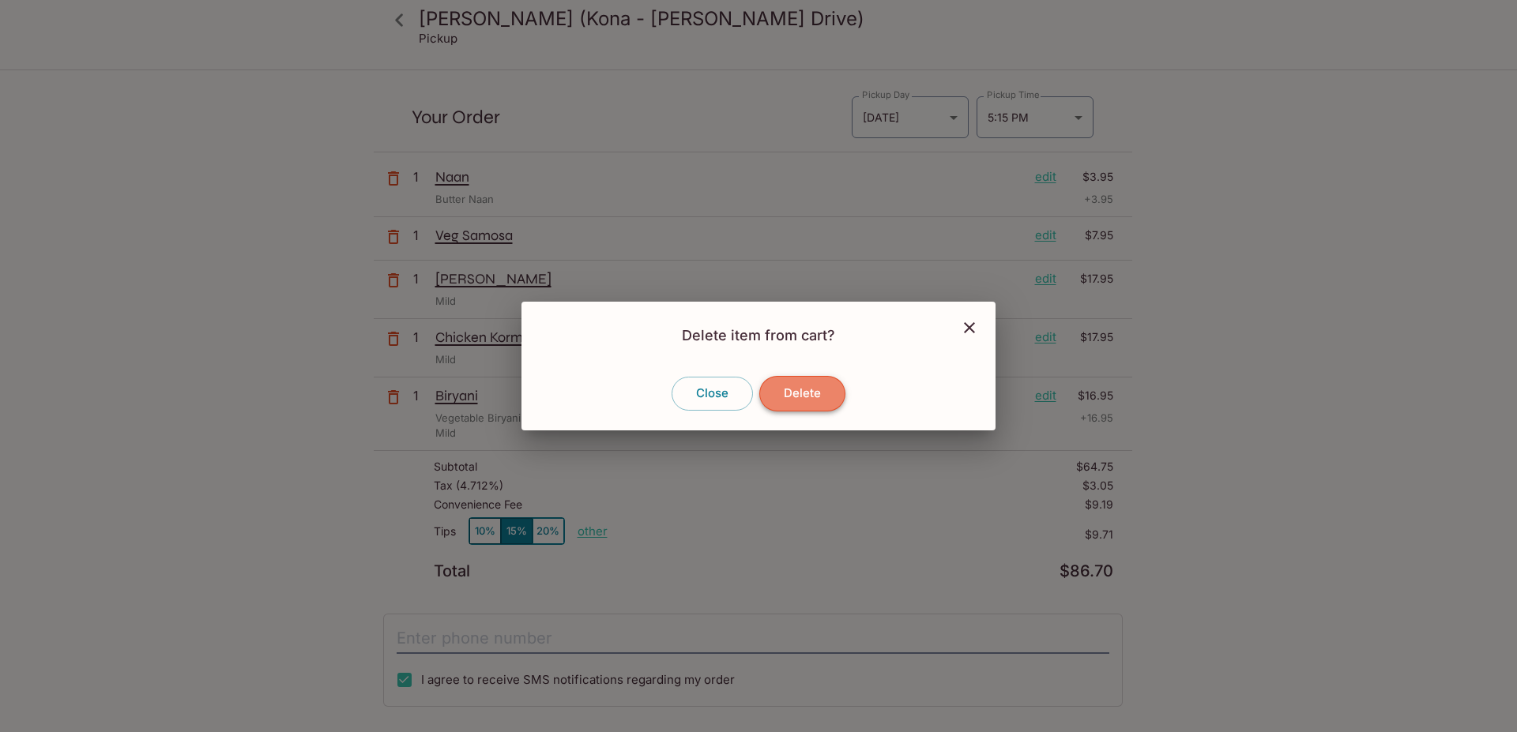
click at [800, 387] on button "Delete" at bounding box center [802, 393] width 86 height 35
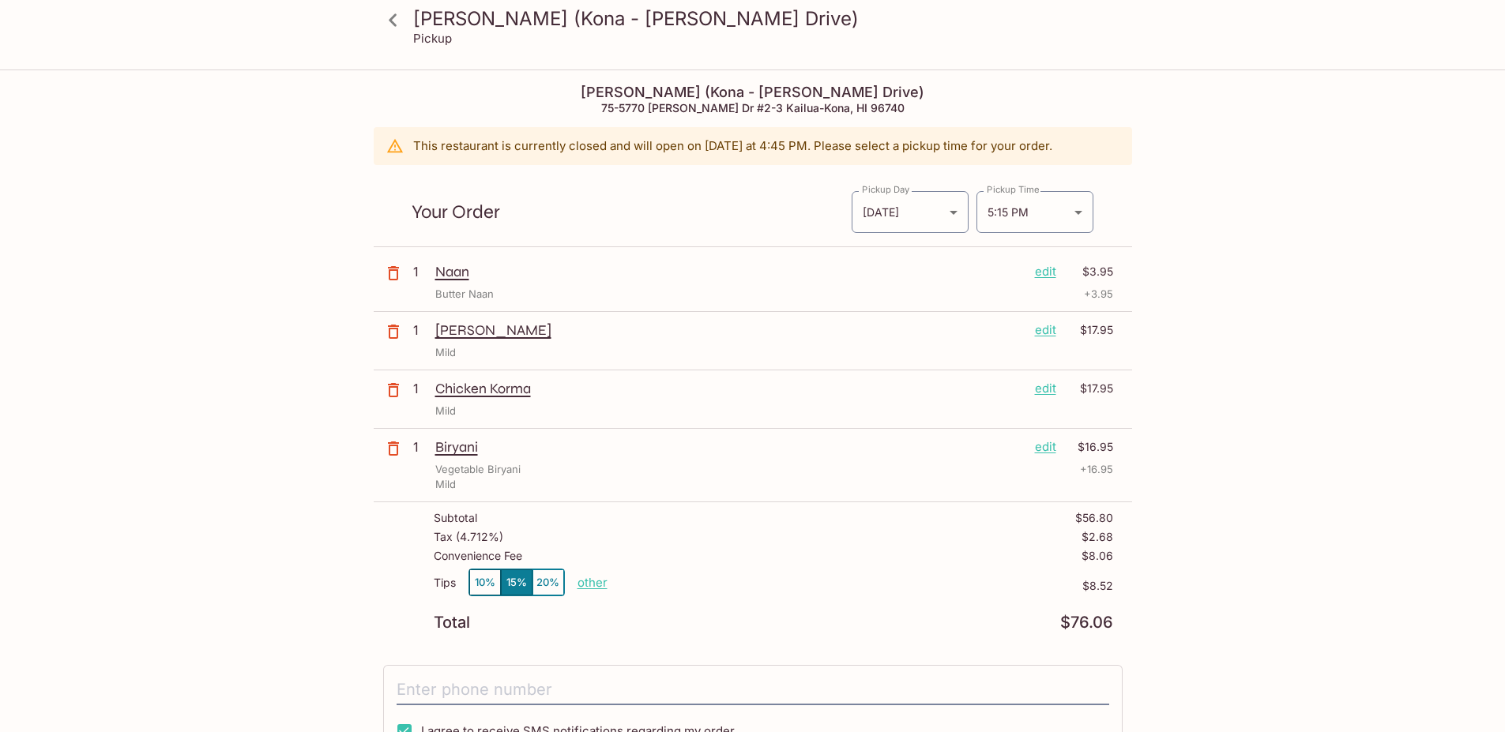
click at [389, 28] on icon at bounding box center [393, 20] width 28 height 28
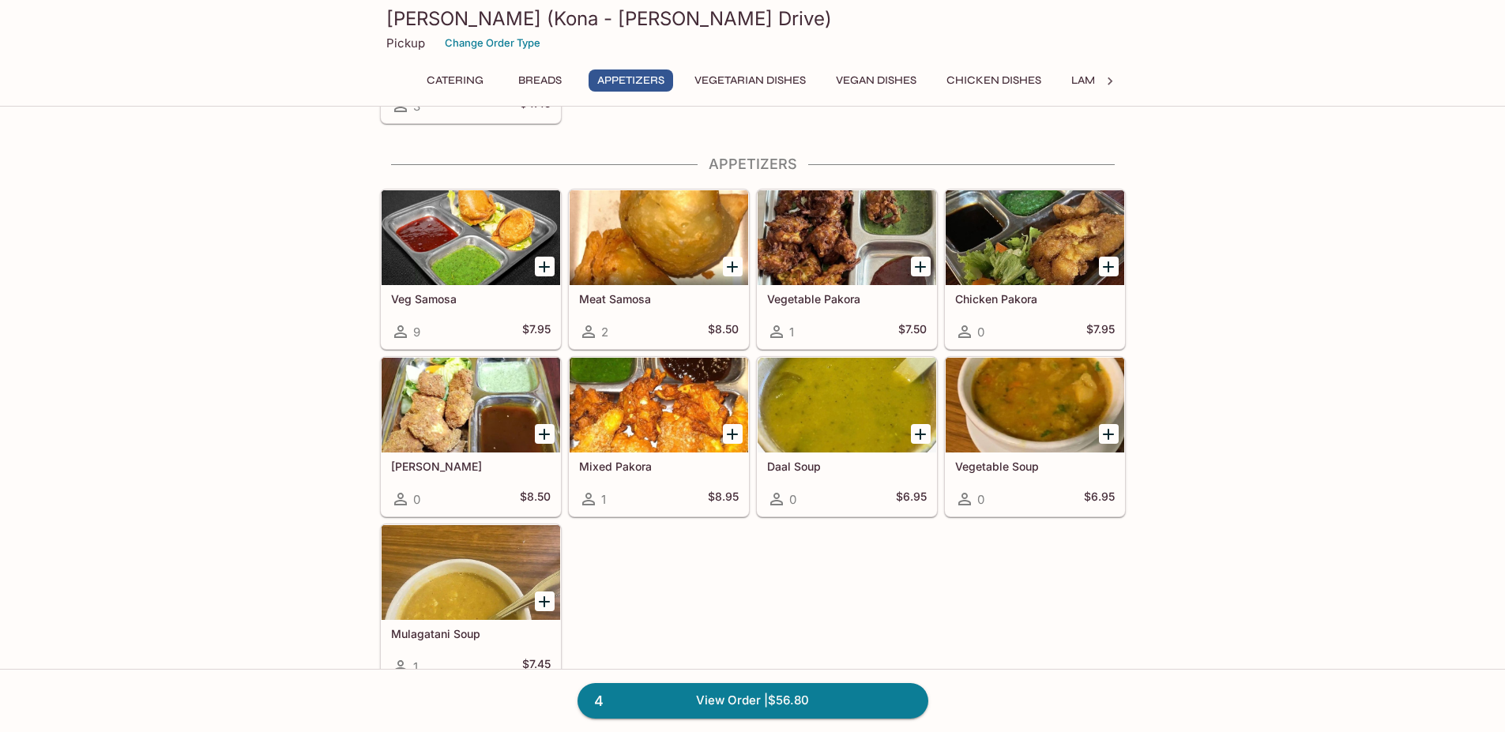
scroll to position [1043, 0]
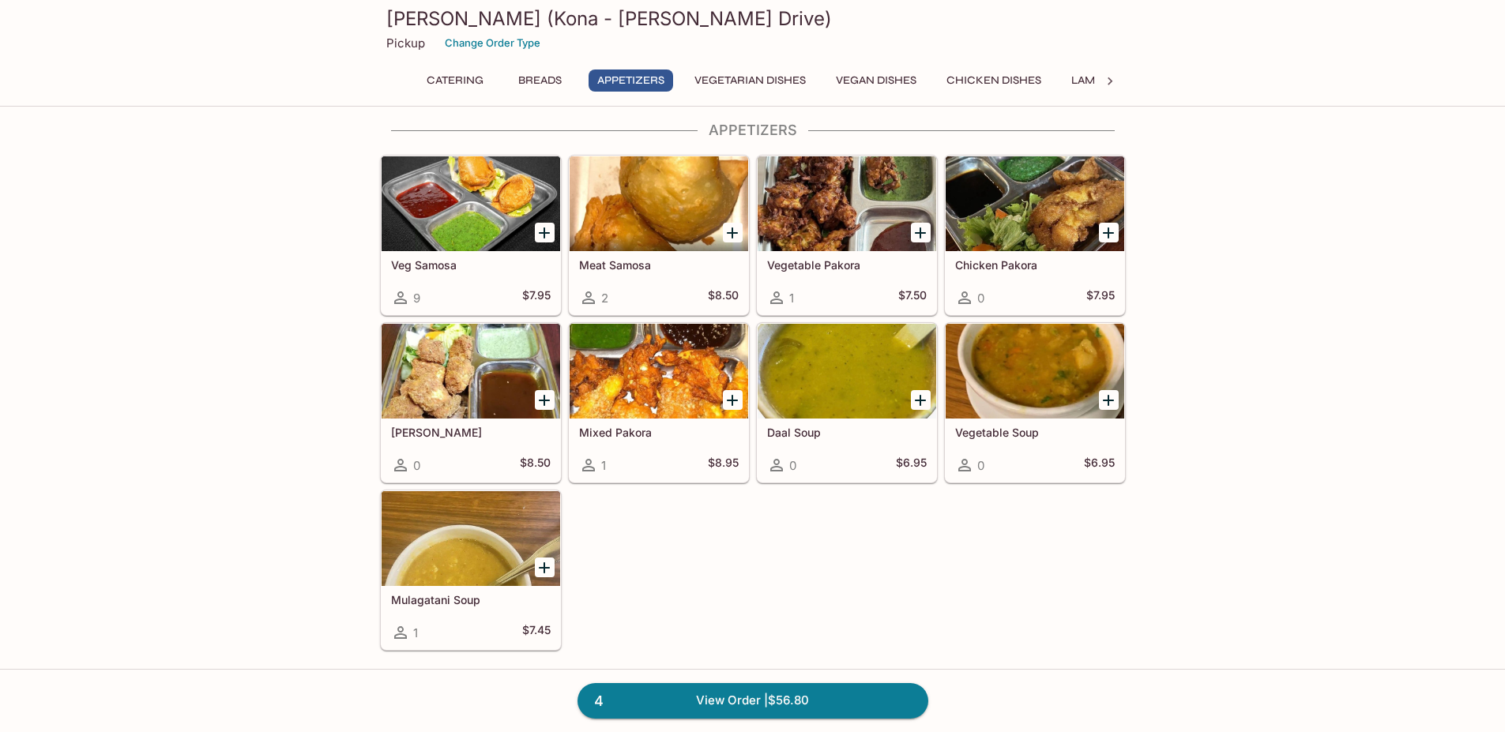
click at [856, 229] on div at bounding box center [847, 203] width 179 height 95
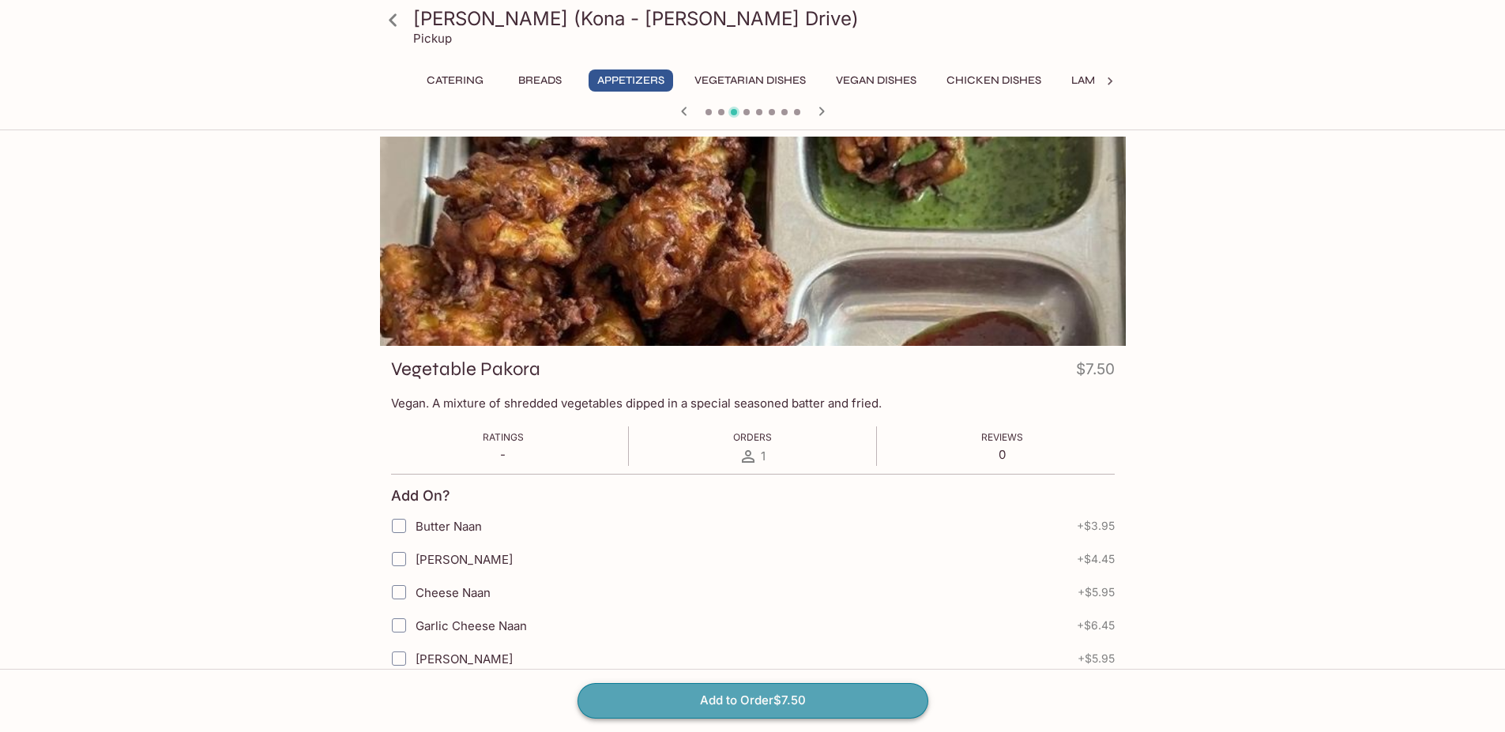
click at [705, 698] on button "Add to Order $7.50" at bounding box center [753, 700] width 351 height 35
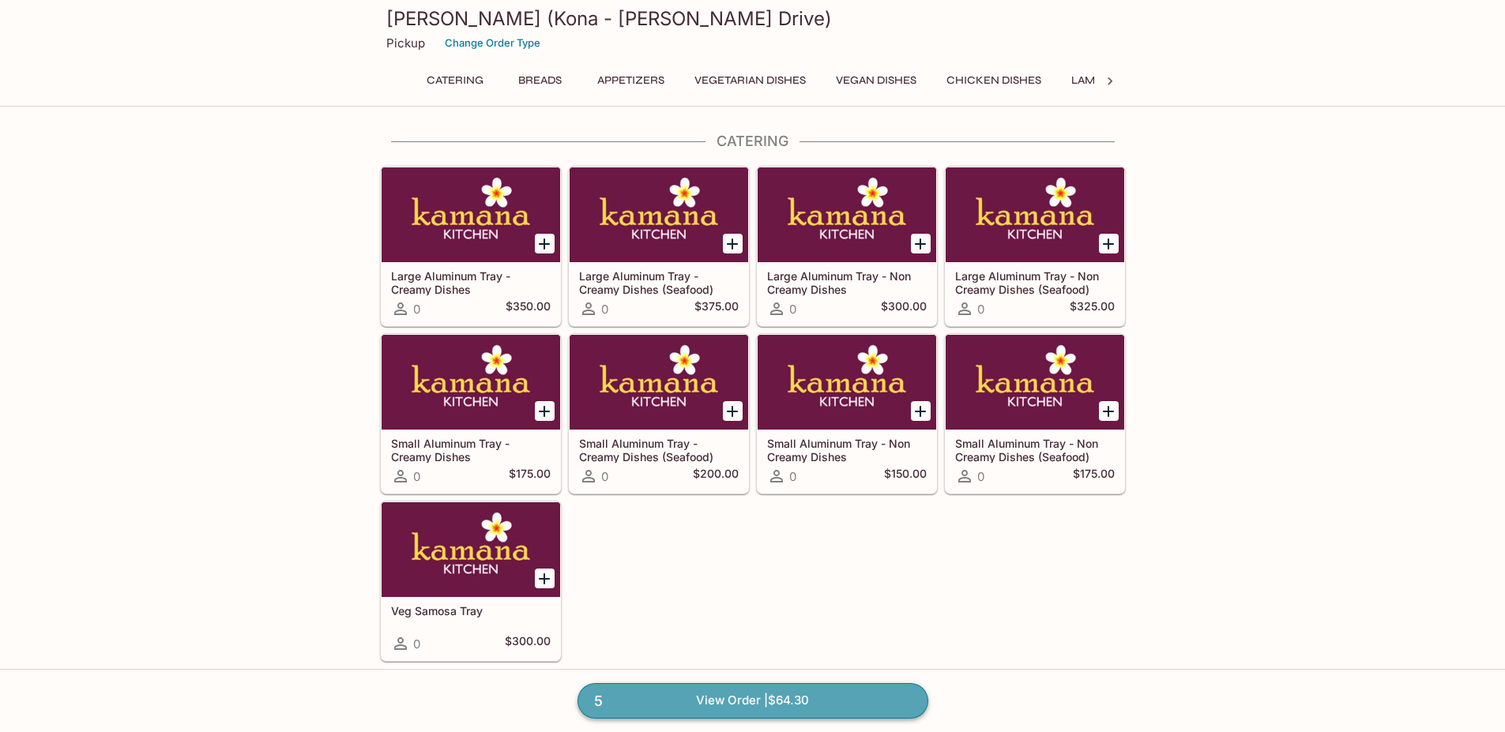
click at [754, 698] on link "5 View Order | $64.30" at bounding box center [753, 700] width 351 height 35
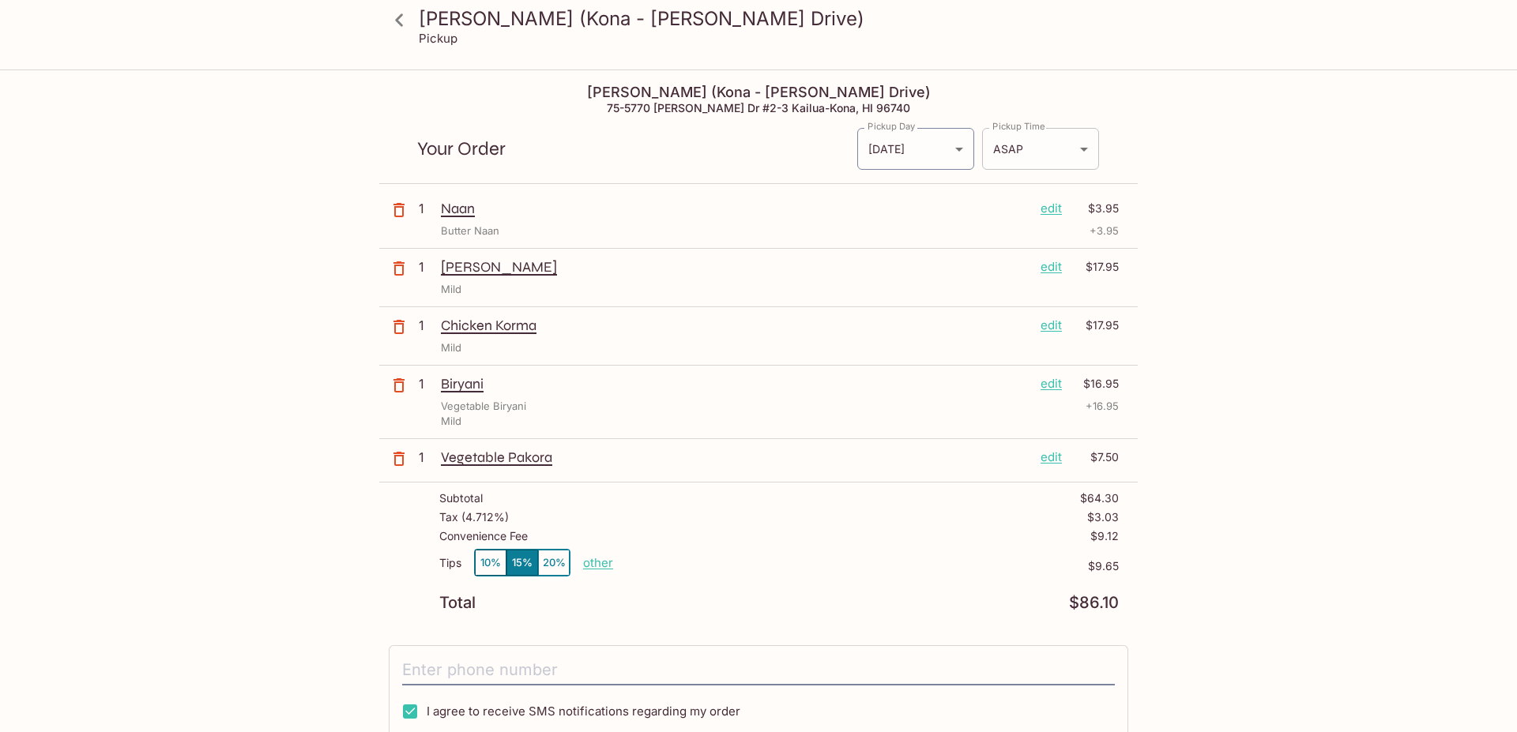
click at [1043, 144] on body "Kamana Kitchen (Kona - [PERSON_NAME] Drive) Pickup Kamana Kitchen (Kona - [PERS…" at bounding box center [758, 437] width 1517 height 732
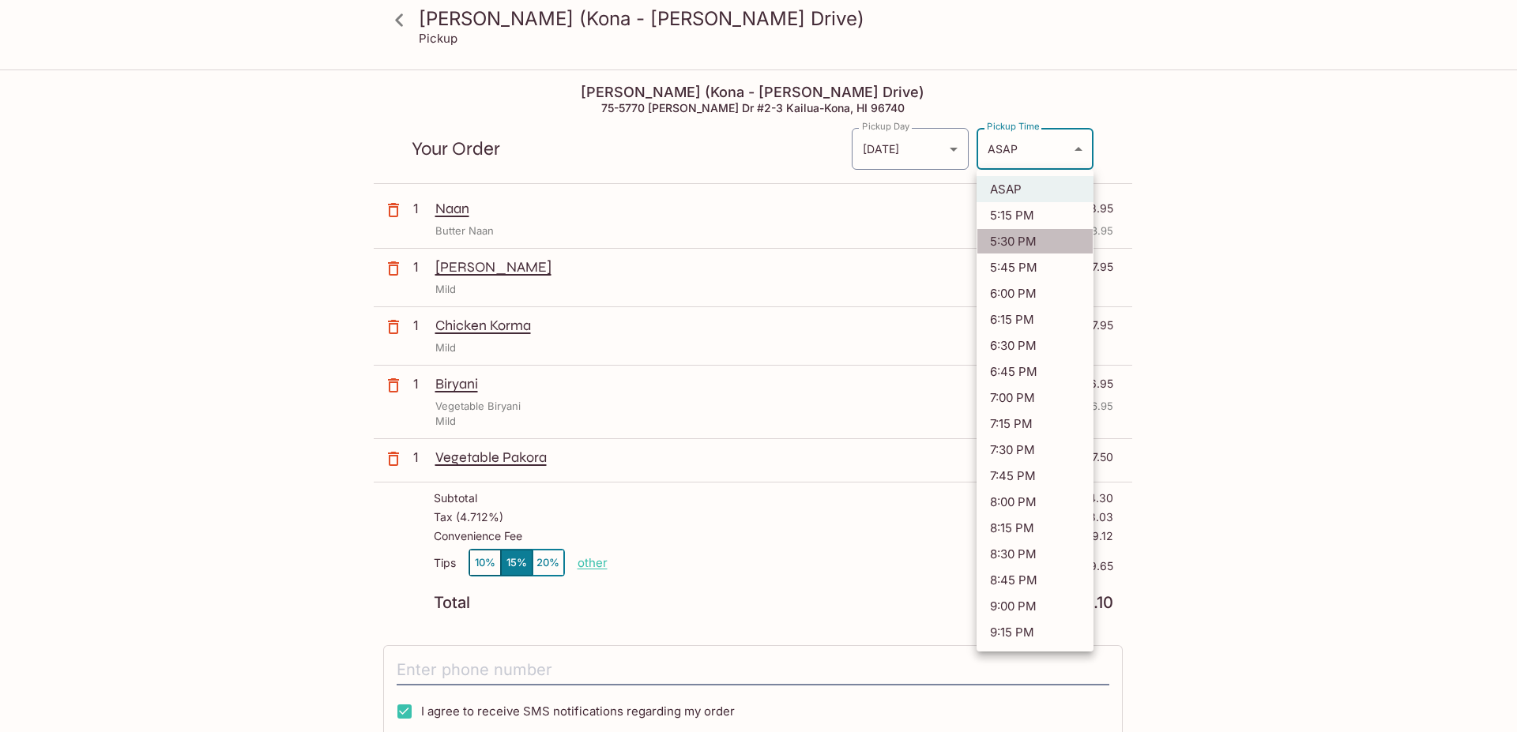
click at [1029, 239] on li "5:30 PM" at bounding box center [1034, 241] width 117 height 26
type input "[DATE]T03:30:17.454159Z"
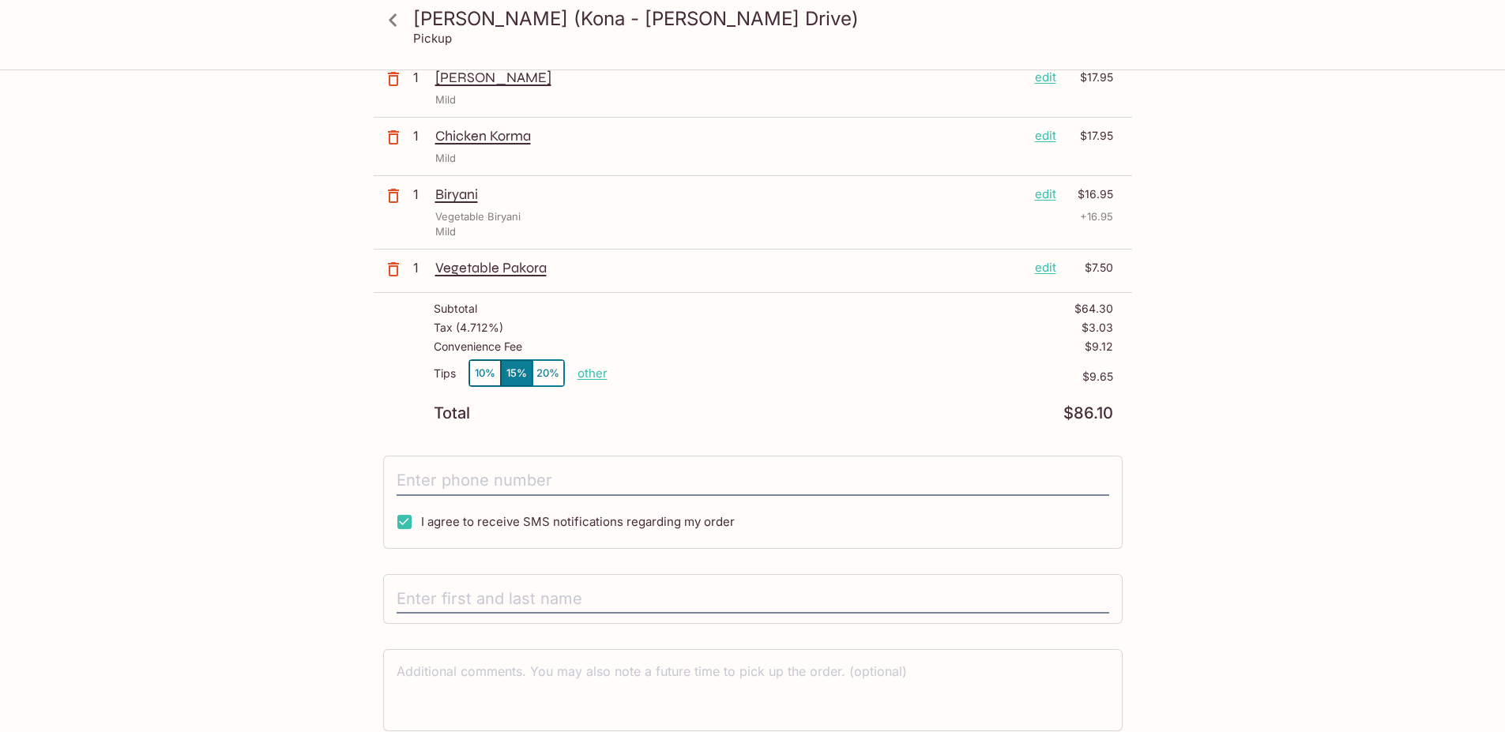
scroll to position [254, 0]
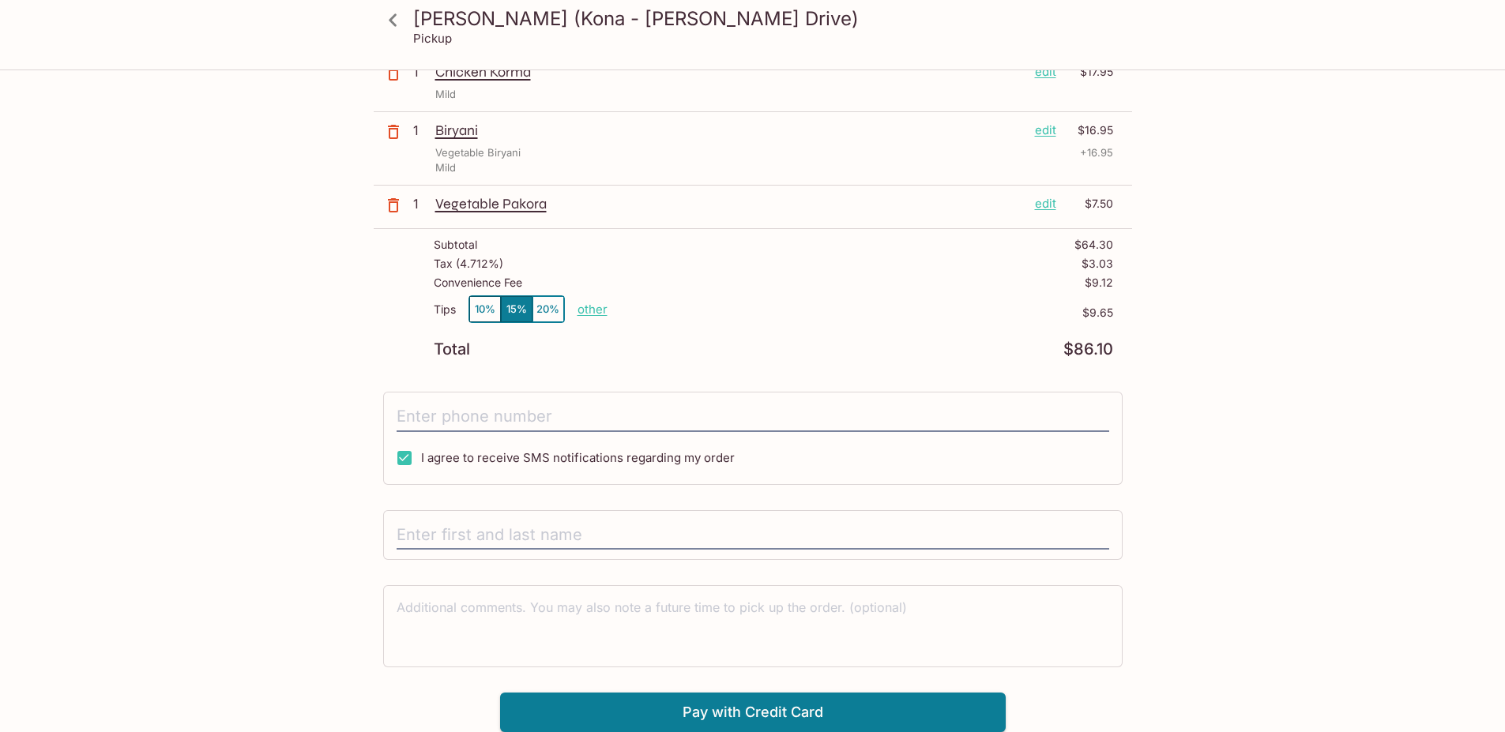
click at [582, 519] on div at bounding box center [752, 535] width 739 height 51
click at [551, 528] on input "text" at bounding box center [753, 536] width 713 height 30
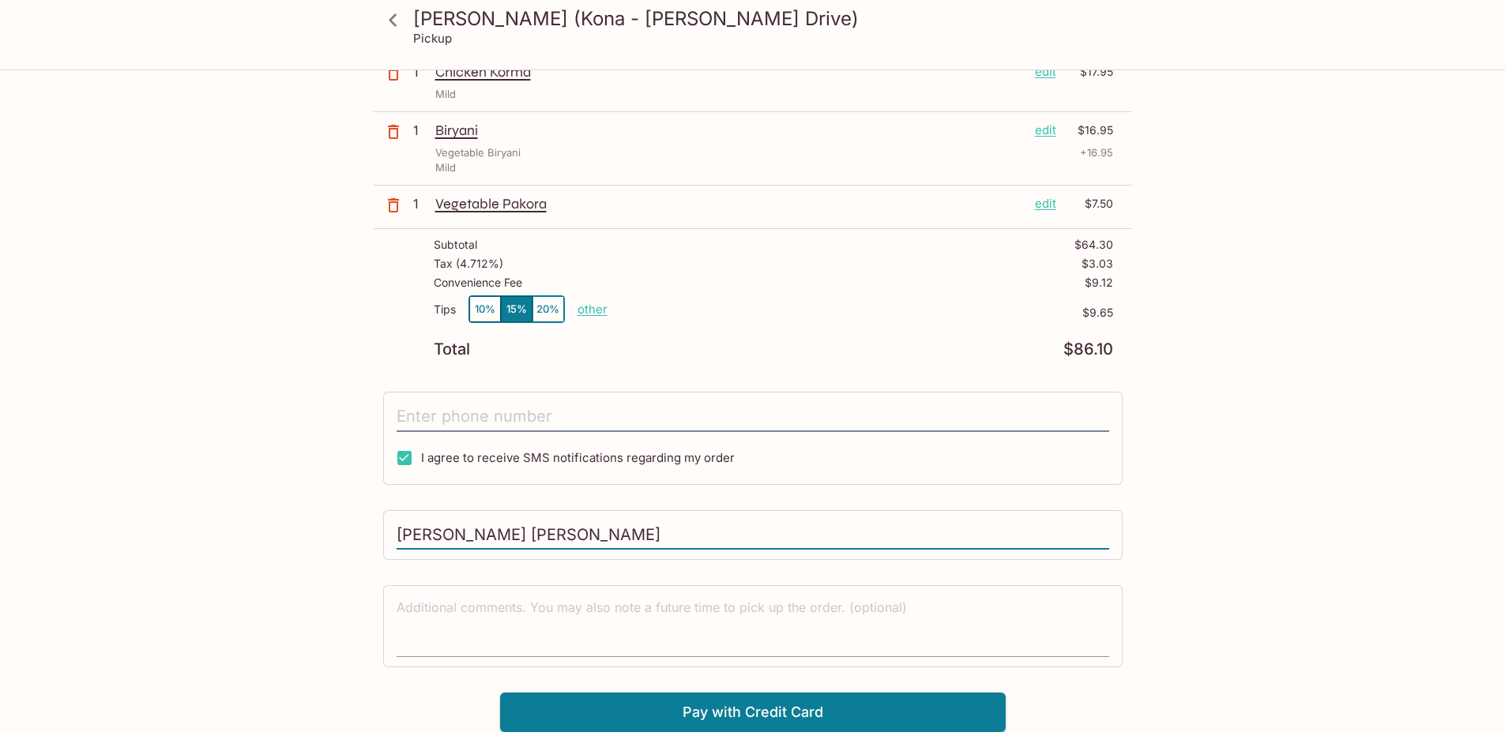
type input "[PERSON_NAME] [PERSON_NAME]"
click at [509, 596] on div "x" at bounding box center [753, 627] width 713 height 62
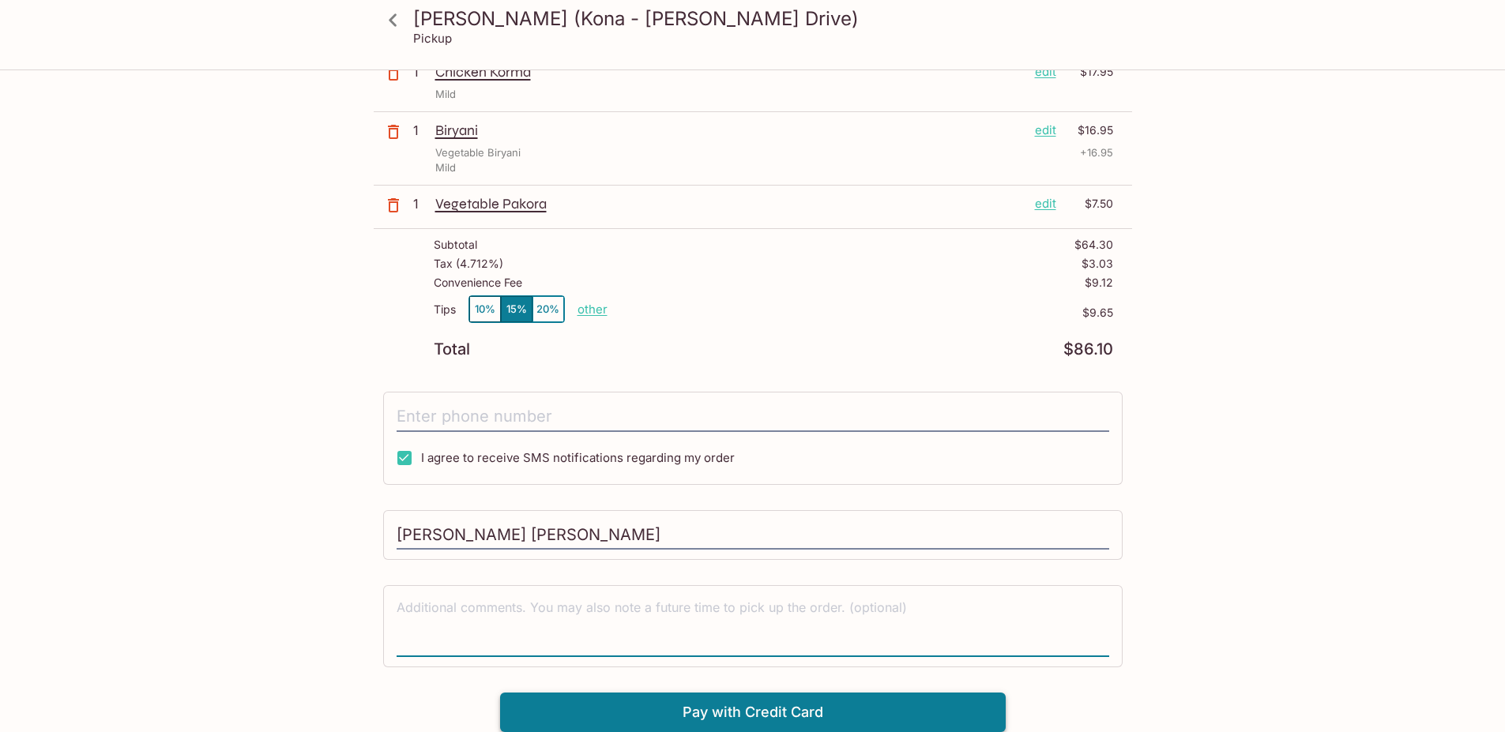
click at [664, 704] on button "Pay with Credit Card" at bounding box center [753, 713] width 506 height 40
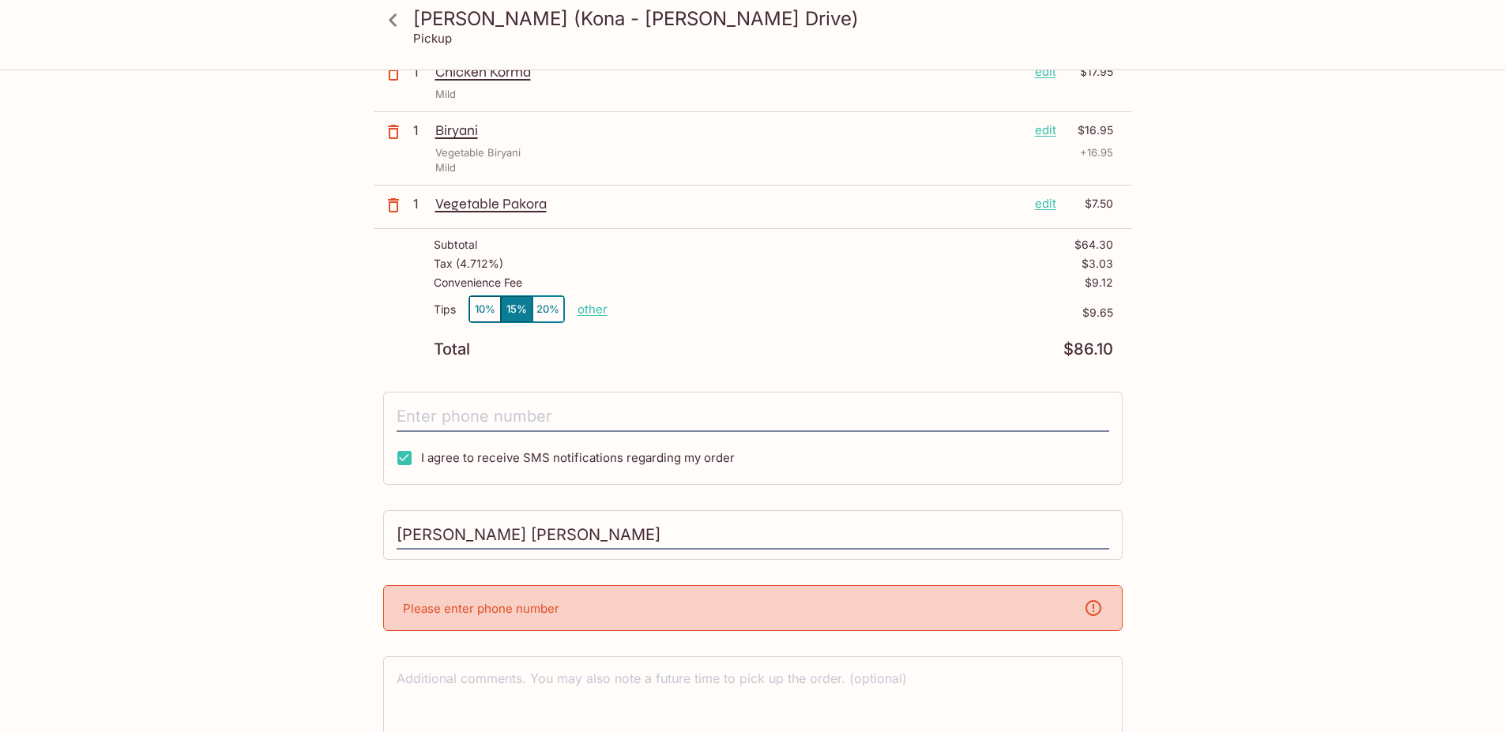
scroll to position [325, 0]
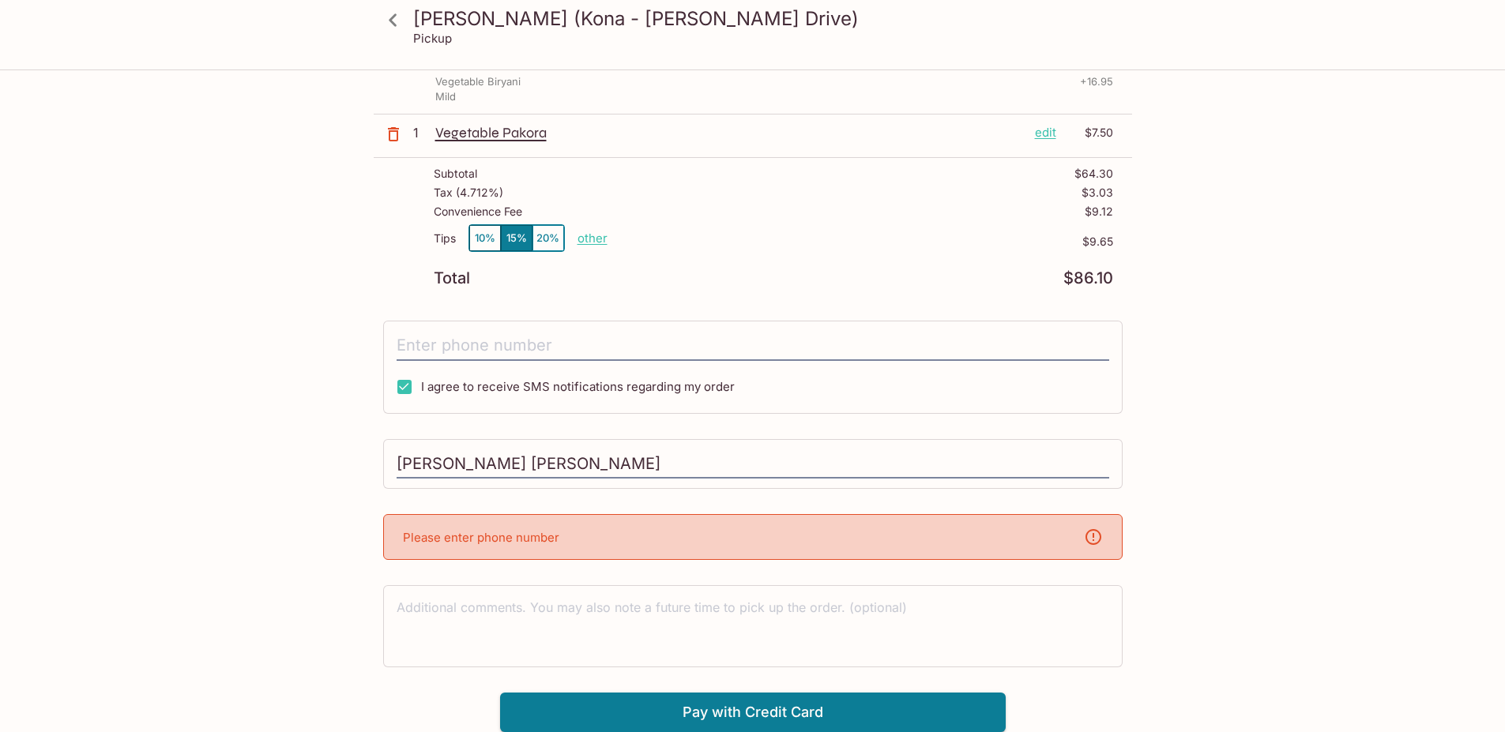
click at [685, 523] on div "Please enter phone number" at bounding box center [752, 537] width 739 height 46
click at [655, 540] on div "Please enter phone number" at bounding box center [752, 537] width 739 height 46
click at [514, 349] on input "tel" at bounding box center [753, 346] width 713 height 30
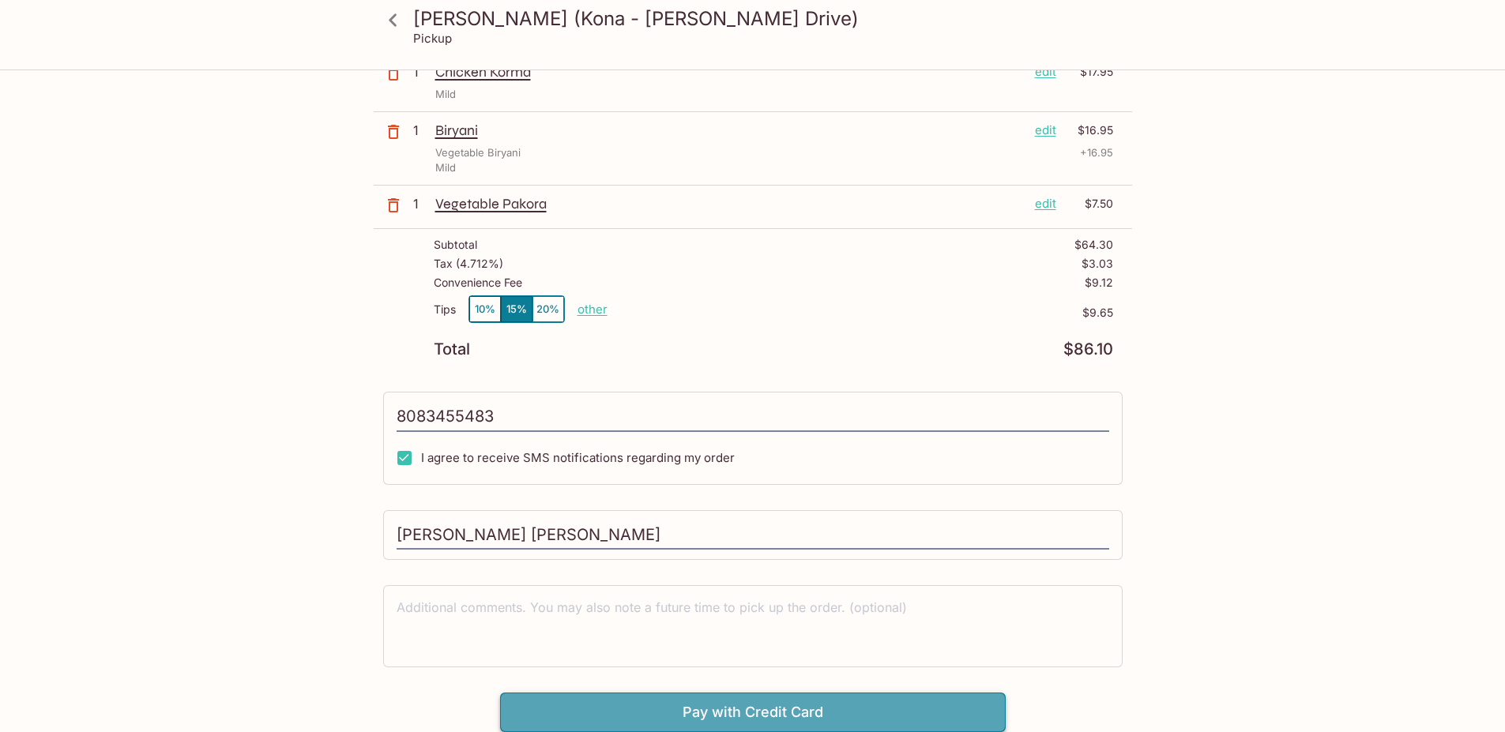
click at [682, 711] on button "Pay with Credit Card" at bounding box center [753, 713] width 506 height 40
type input "[PHONE_NUMBER]"
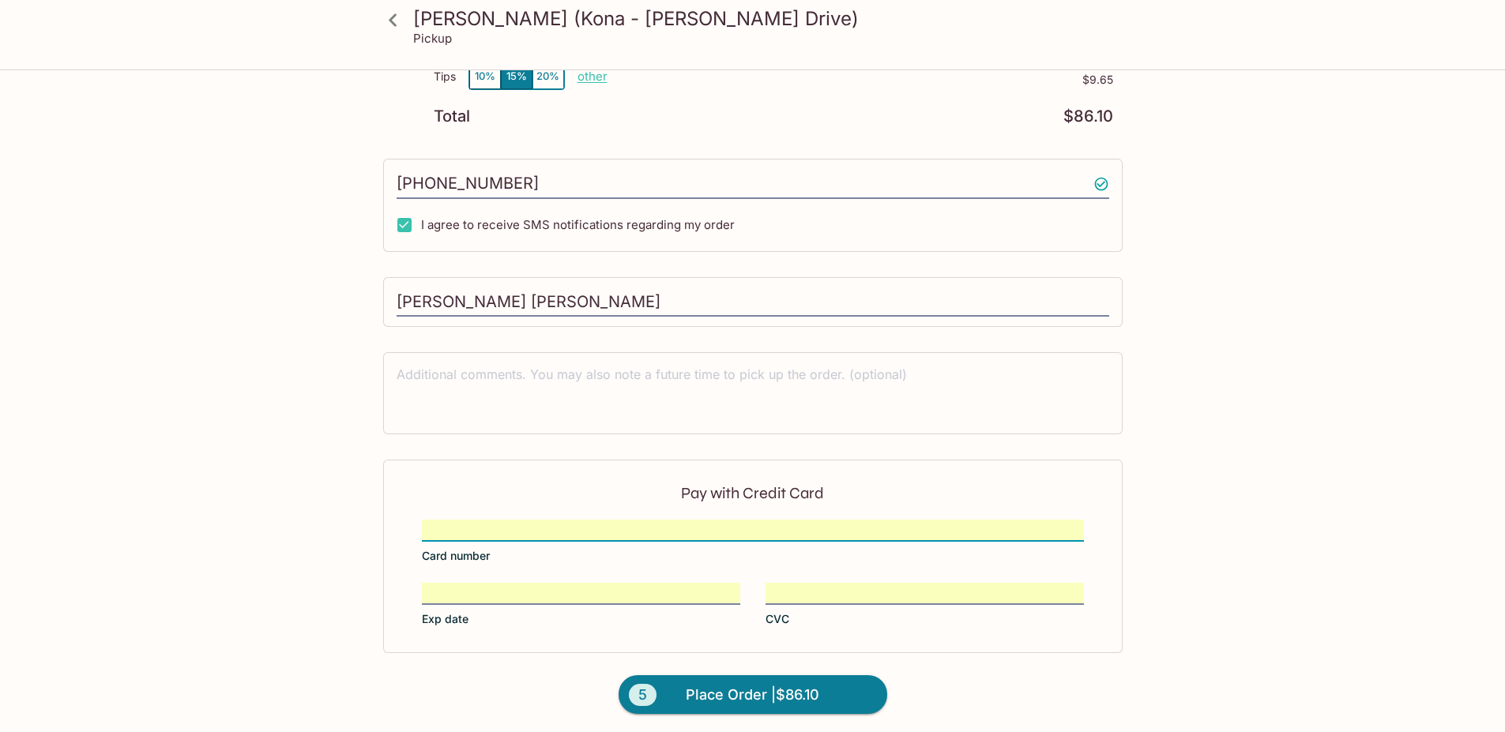
scroll to position [491, 0]
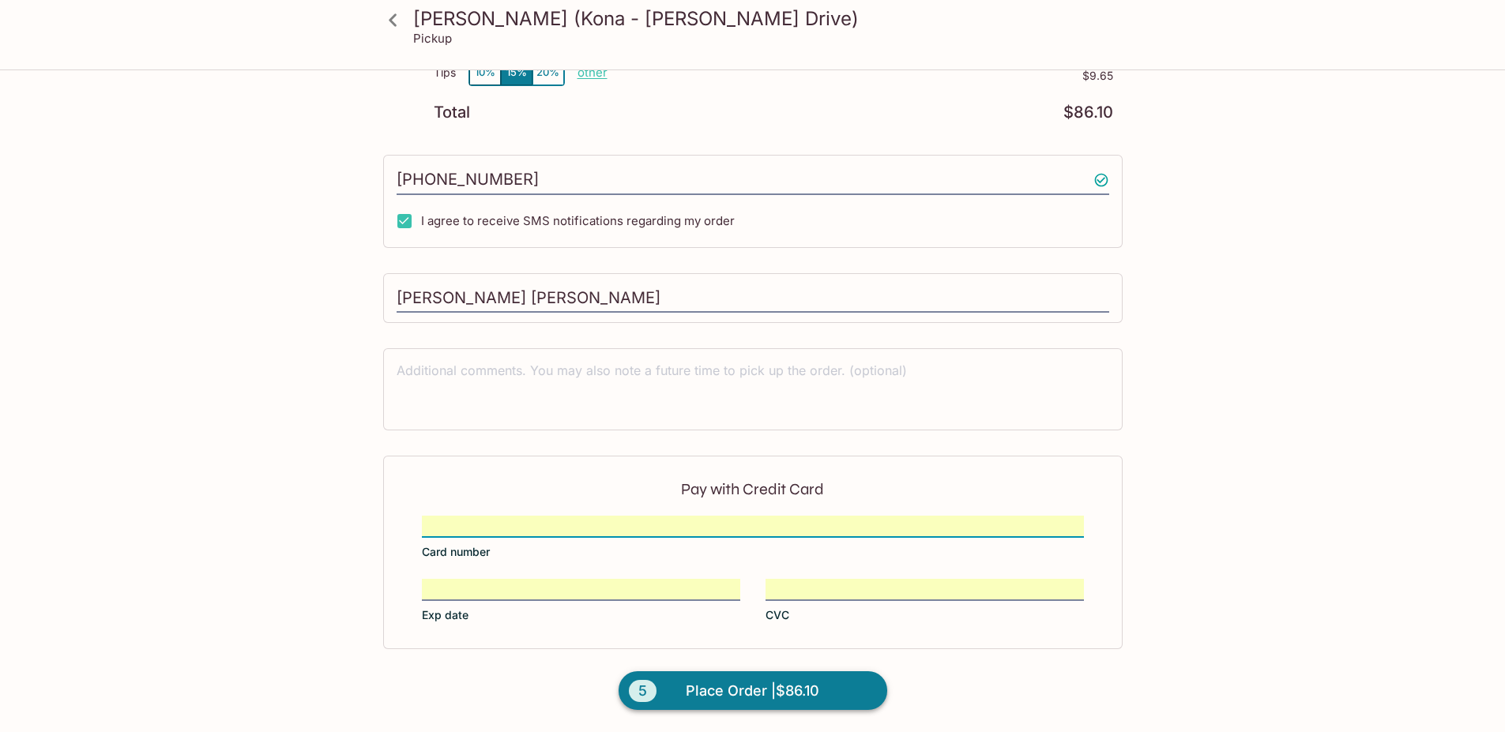
click at [818, 677] on button "5 Place Order | $86.10" at bounding box center [753, 692] width 269 height 40
